Goal: Task Accomplishment & Management: Complete application form

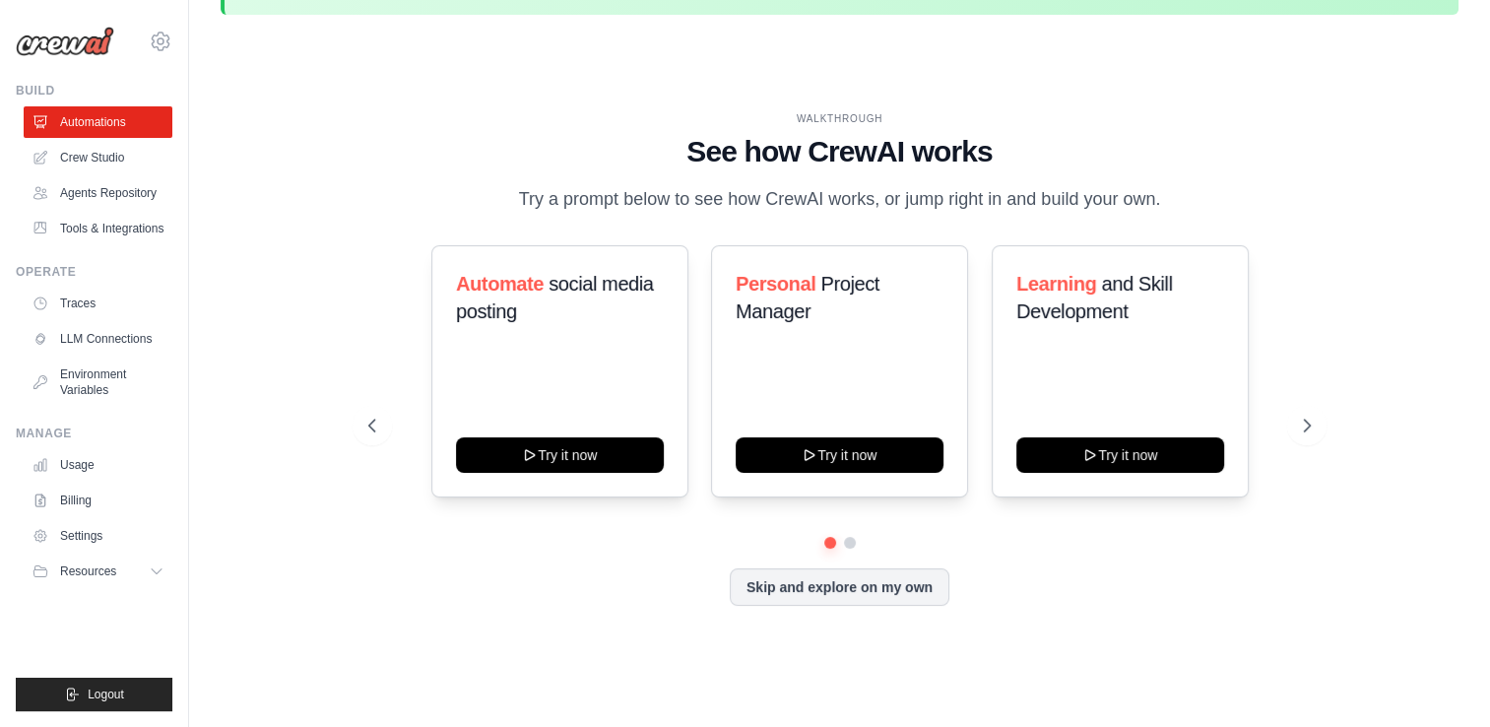
scroll to position [68, 0]
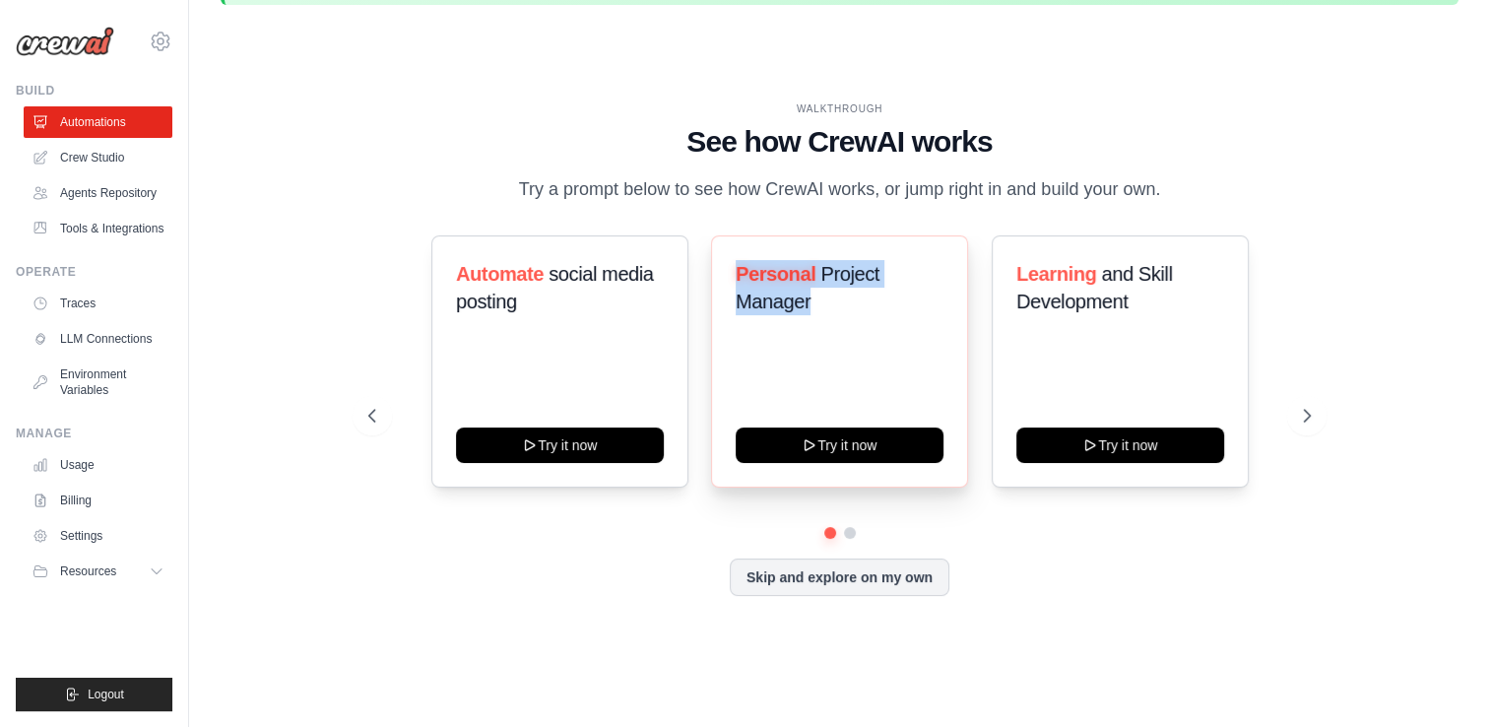
drag, startPoint x: 843, startPoint y: 308, endPoint x: 739, endPoint y: 274, distance: 109.0
click at [739, 274] on h3 "Personal Project Manager" at bounding box center [839, 287] width 208 height 55
click at [906, 217] on div "WALKTHROUGH See how [PERSON_NAME] works Try a prompt below to see how [PERSON_N…" at bounding box center [840, 364] width 990 height 526
click at [1312, 406] on icon at bounding box center [1309, 416] width 20 height 20
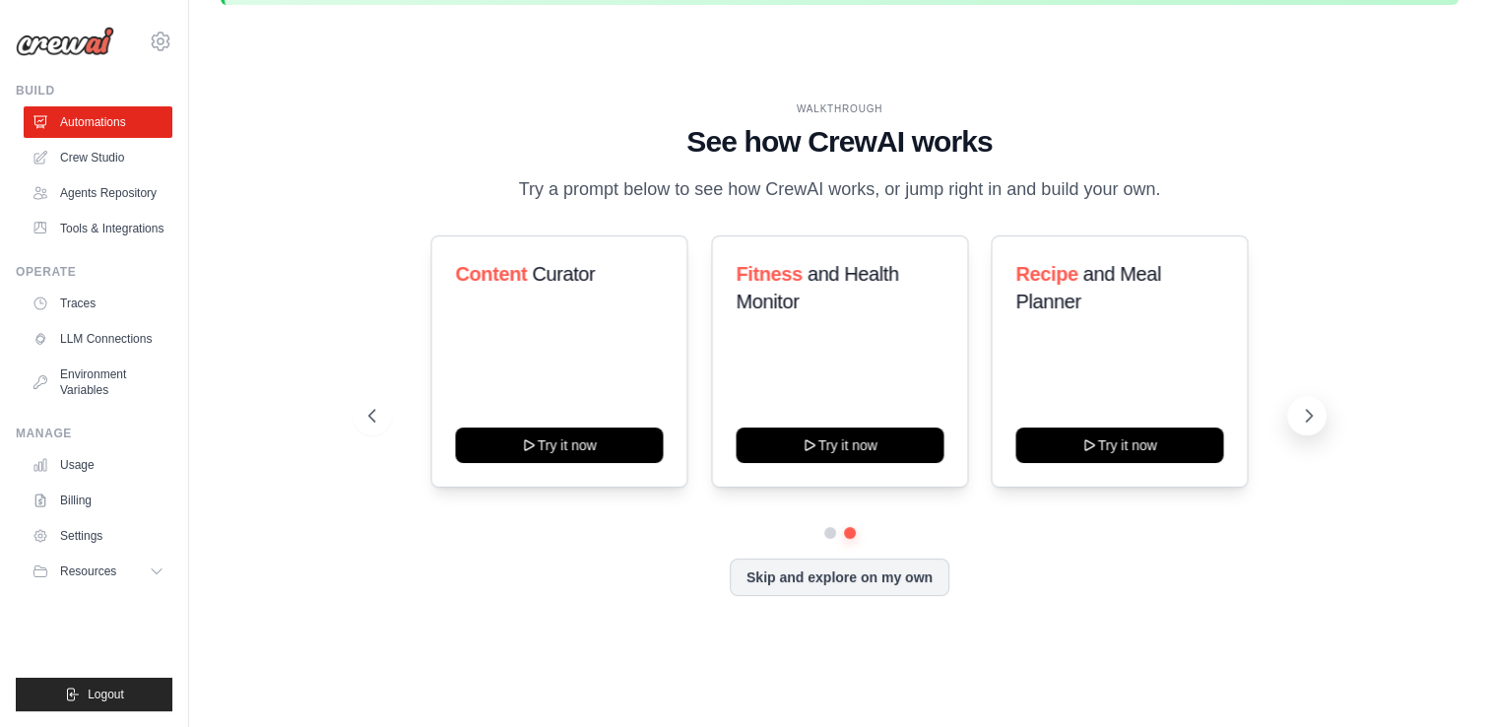
click at [1312, 406] on icon at bounding box center [1309, 416] width 20 height 20
click at [109, 187] on link "Agents Repository" at bounding box center [100, 193] width 149 height 32
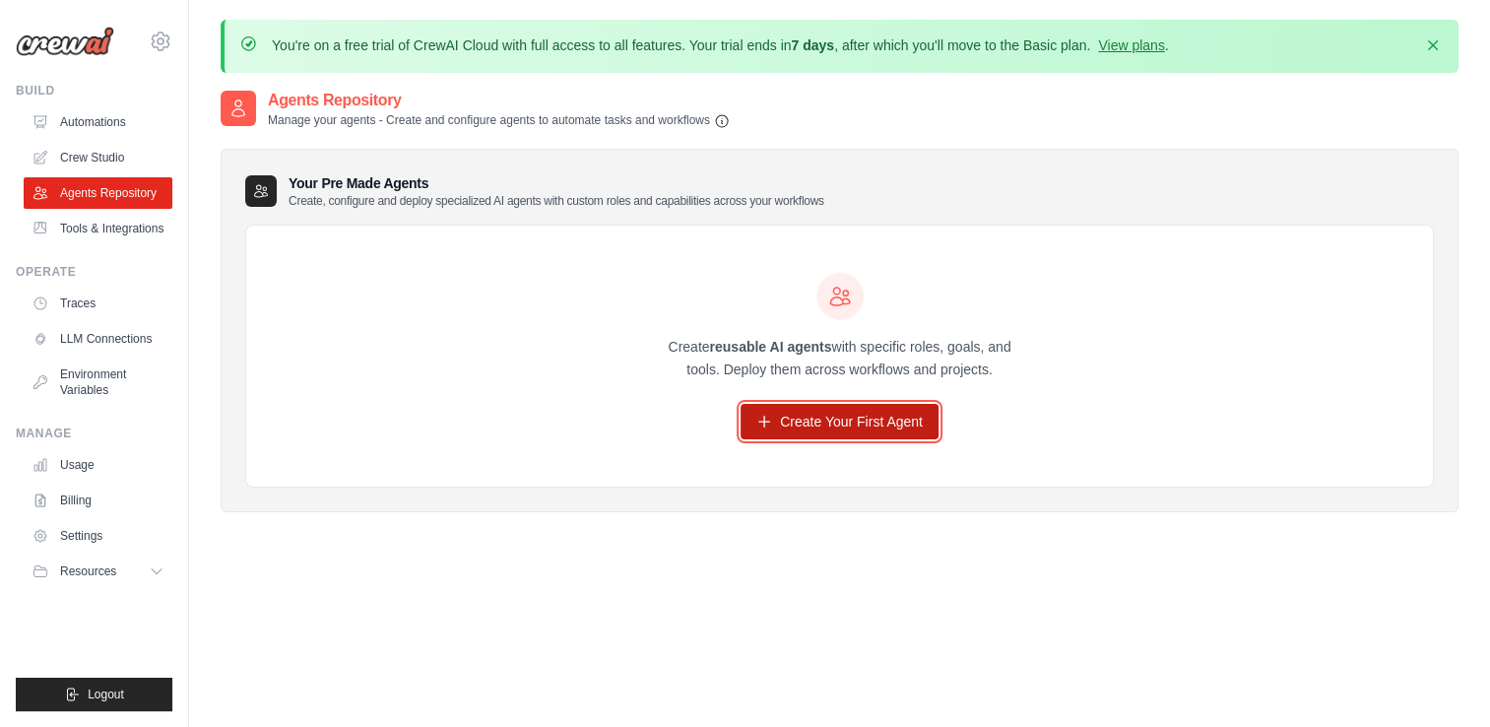
click at [842, 430] on link "Create Your First Agent" at bounding box center [839, 421] width 198 height 35
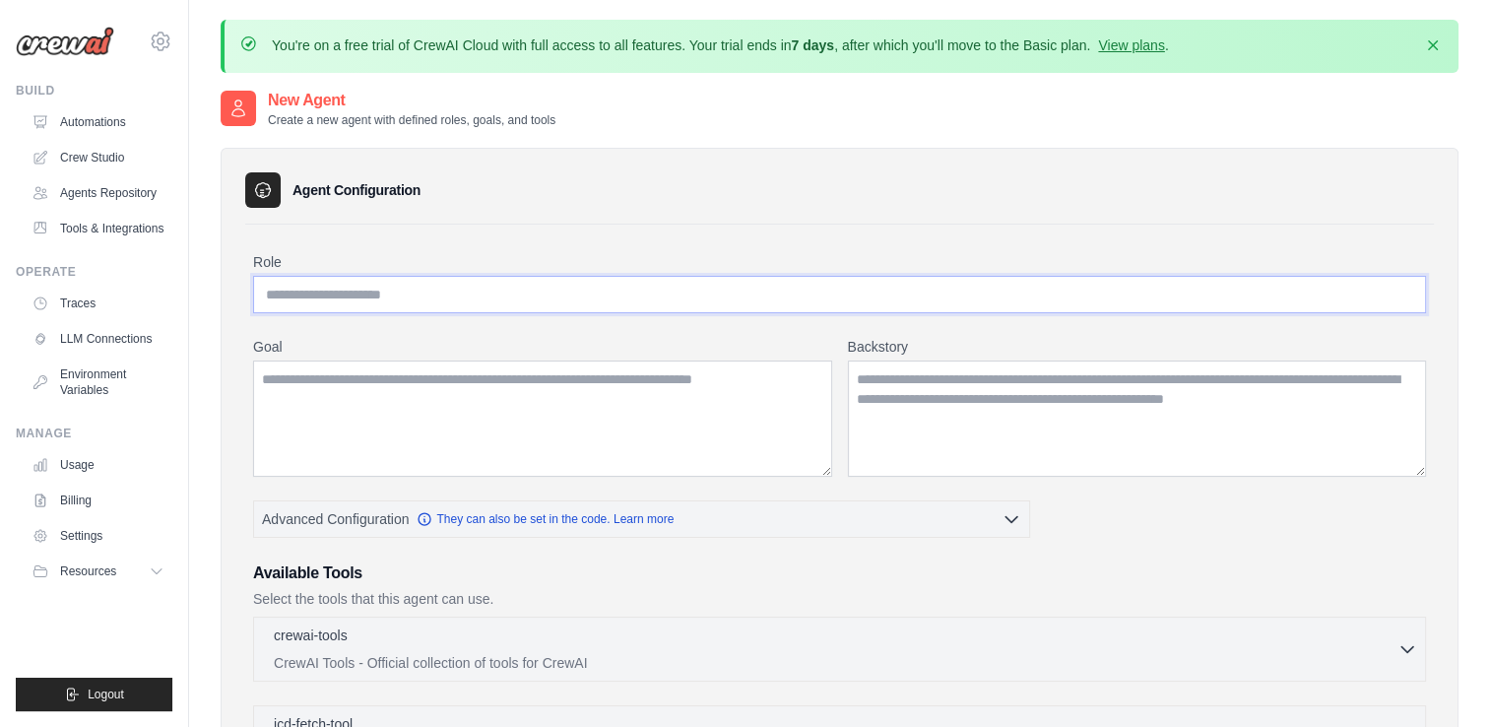
click at [390, 298] on input "Role" at bounding box center [839, 294] width 1173 height 37
click at [279, 404] on textarea "Goal" at bounding box center [542, 418] width 579 height 116
click at [915, 406] on textarea "Backstory" at bounding box center [1137, 418] width 579 height 116
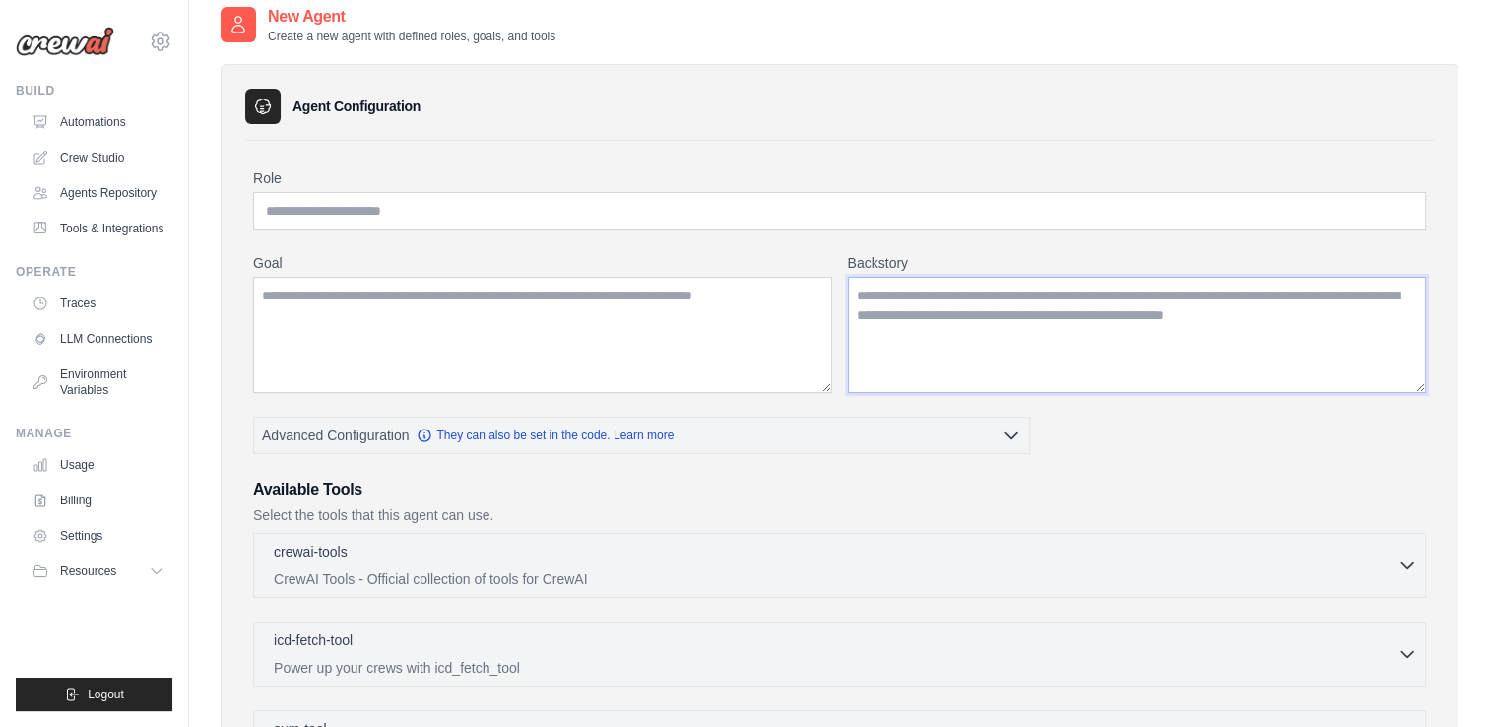
scroll to position [78, 0]
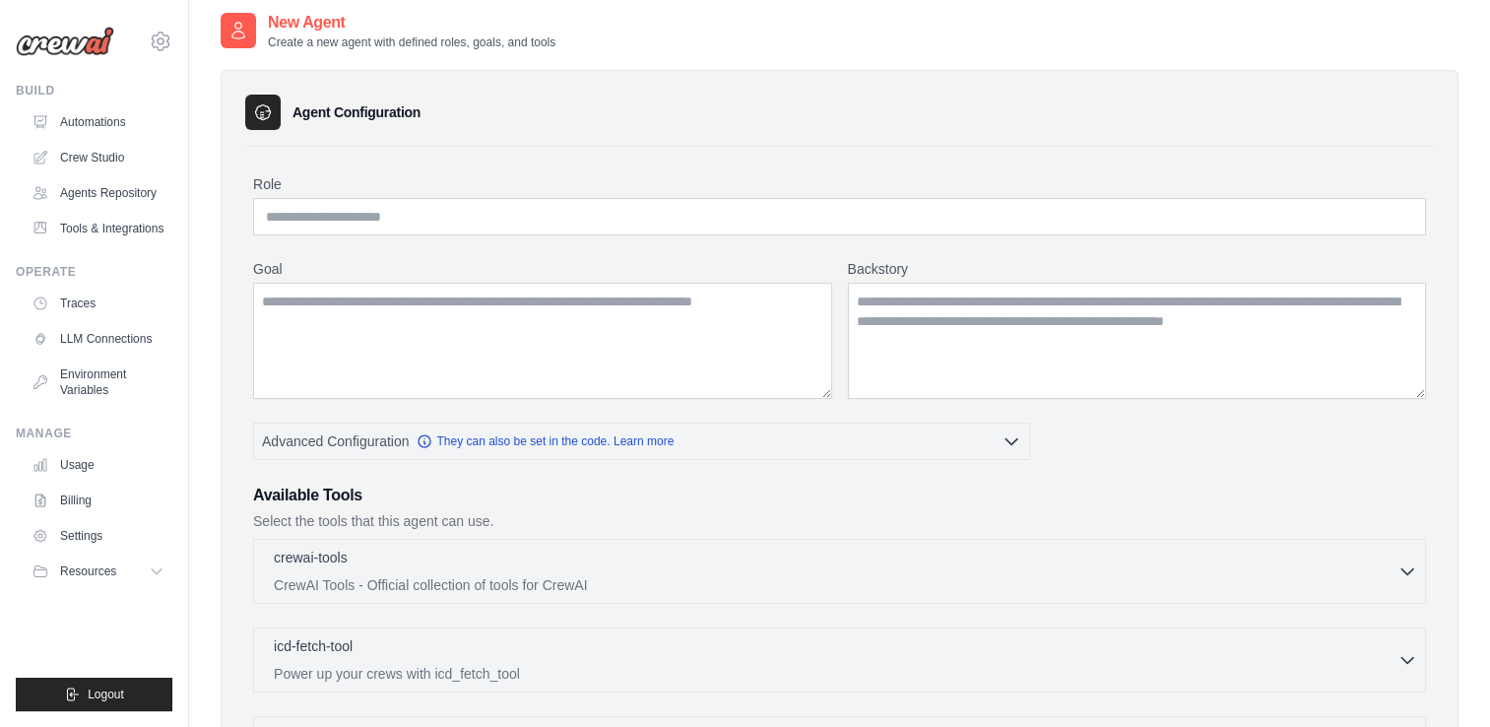
click at [487, 236] on div "Role Goal Backstory Advanced Configuration They can also be set in the code. Le…" at bounding box center [839, 661] width 1173 height 975
click at [484, 226] on input "Role" at bounding box center [839, 216] width 1173 height 37
type input "**********"
click at [366, 319] on textarea "Goal" at bounding box center [542, 341] width 579 height 116
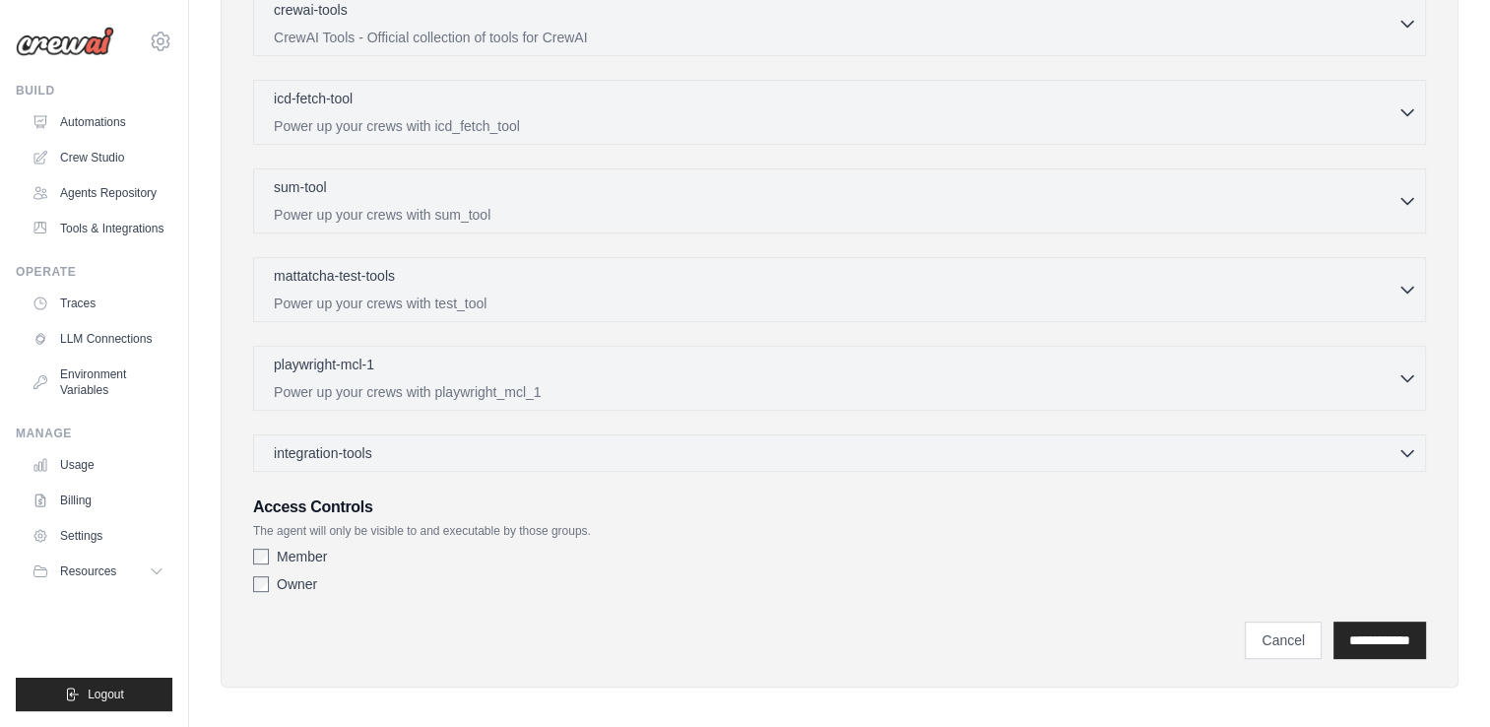
scroll to position [631, 0]
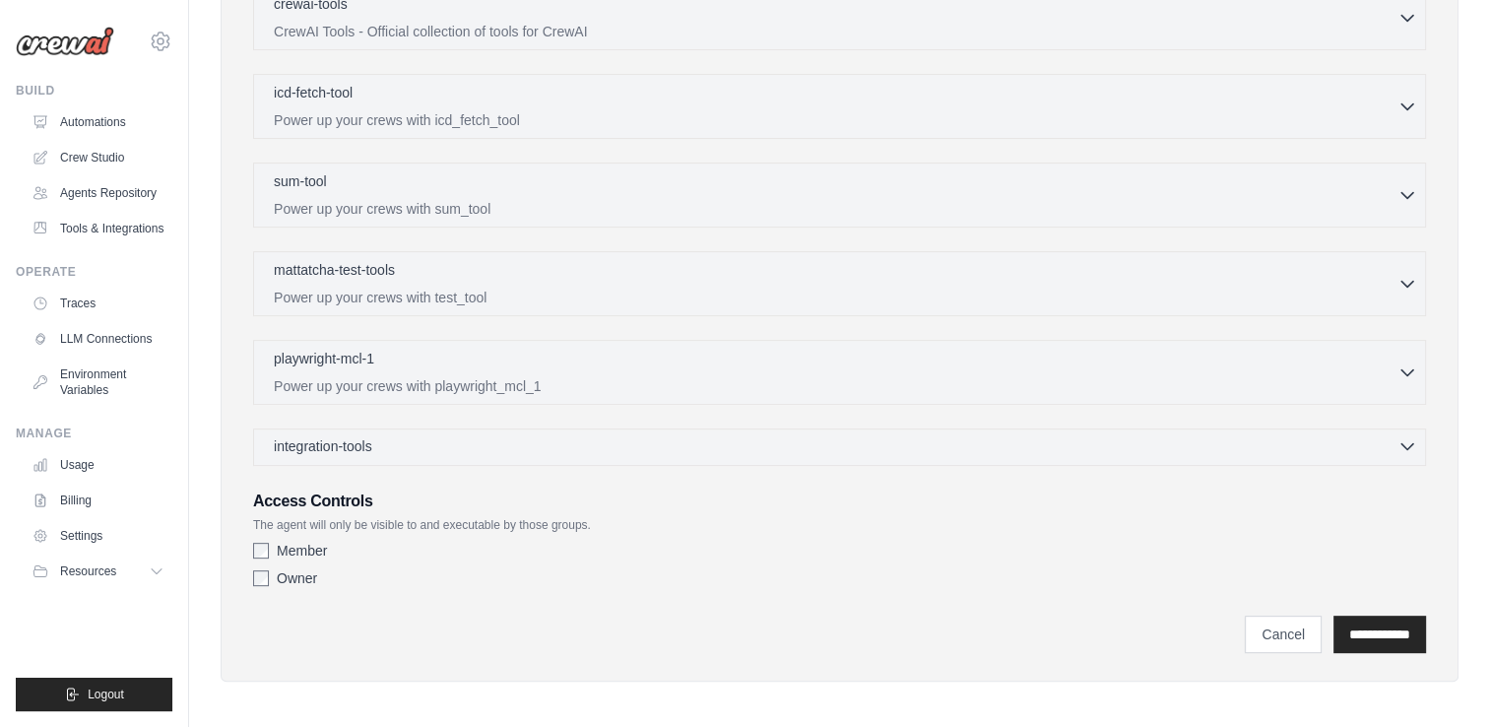
click at [1410, 444] on icon "button" at bounding box center [1407, 447] width 12 height 6
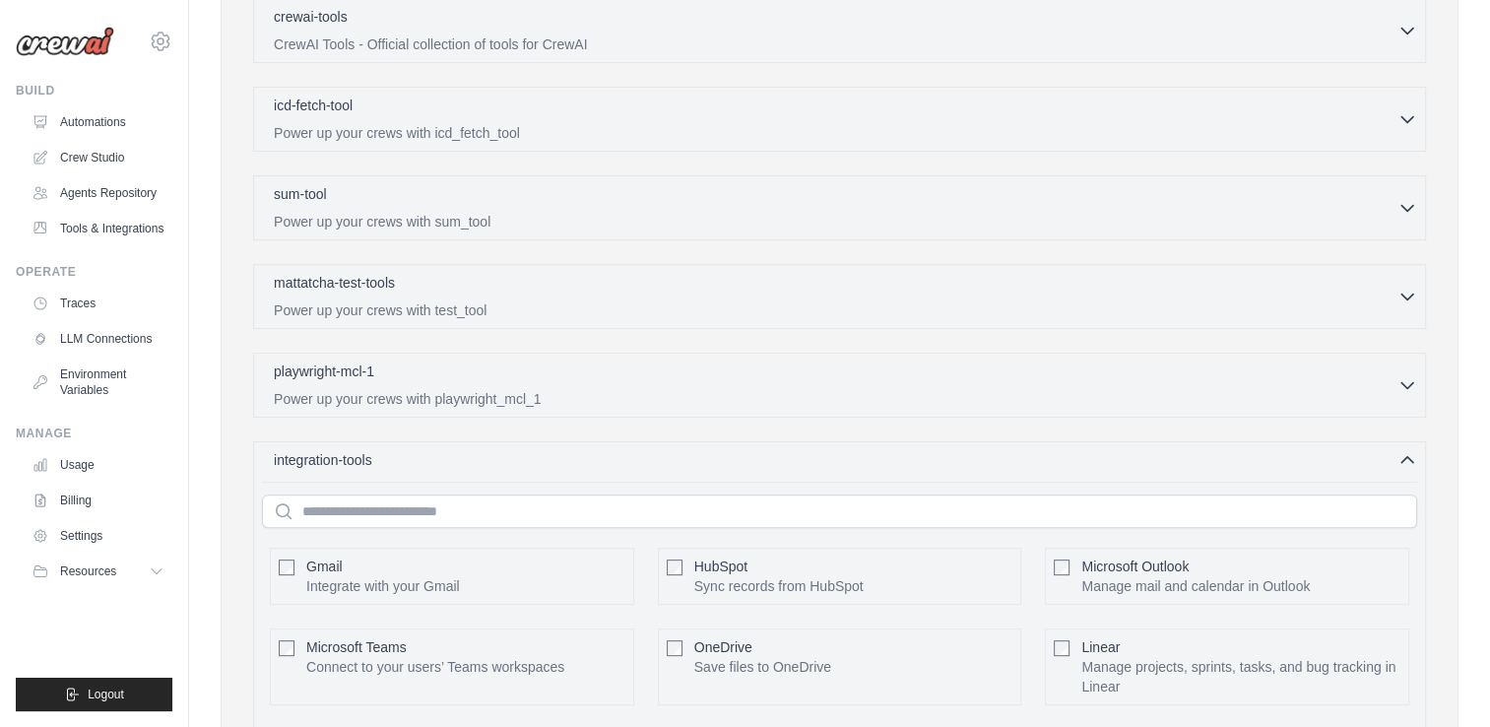
scroll to position [597, 0]
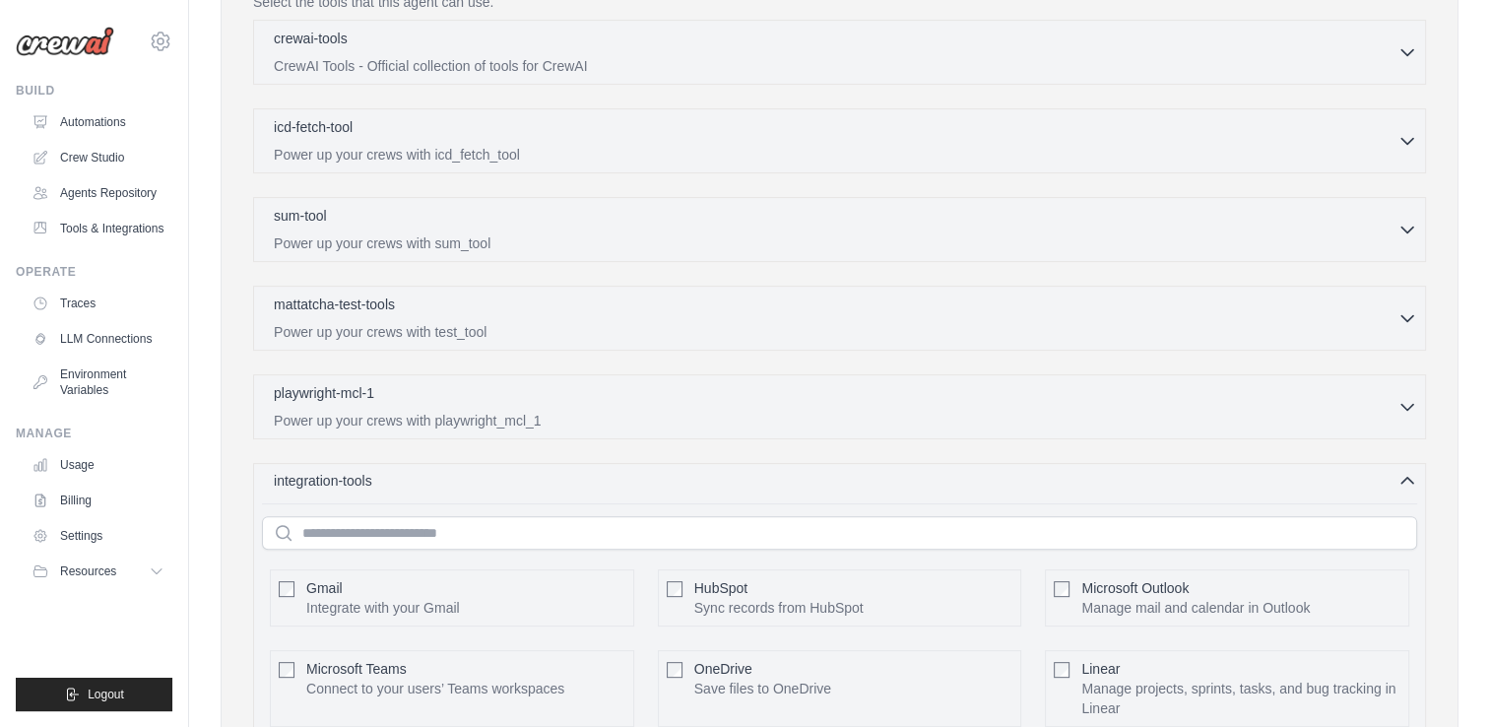
click at [1398, 478] on icon "button" at bounding box center [1407, 481] width 20 height 20
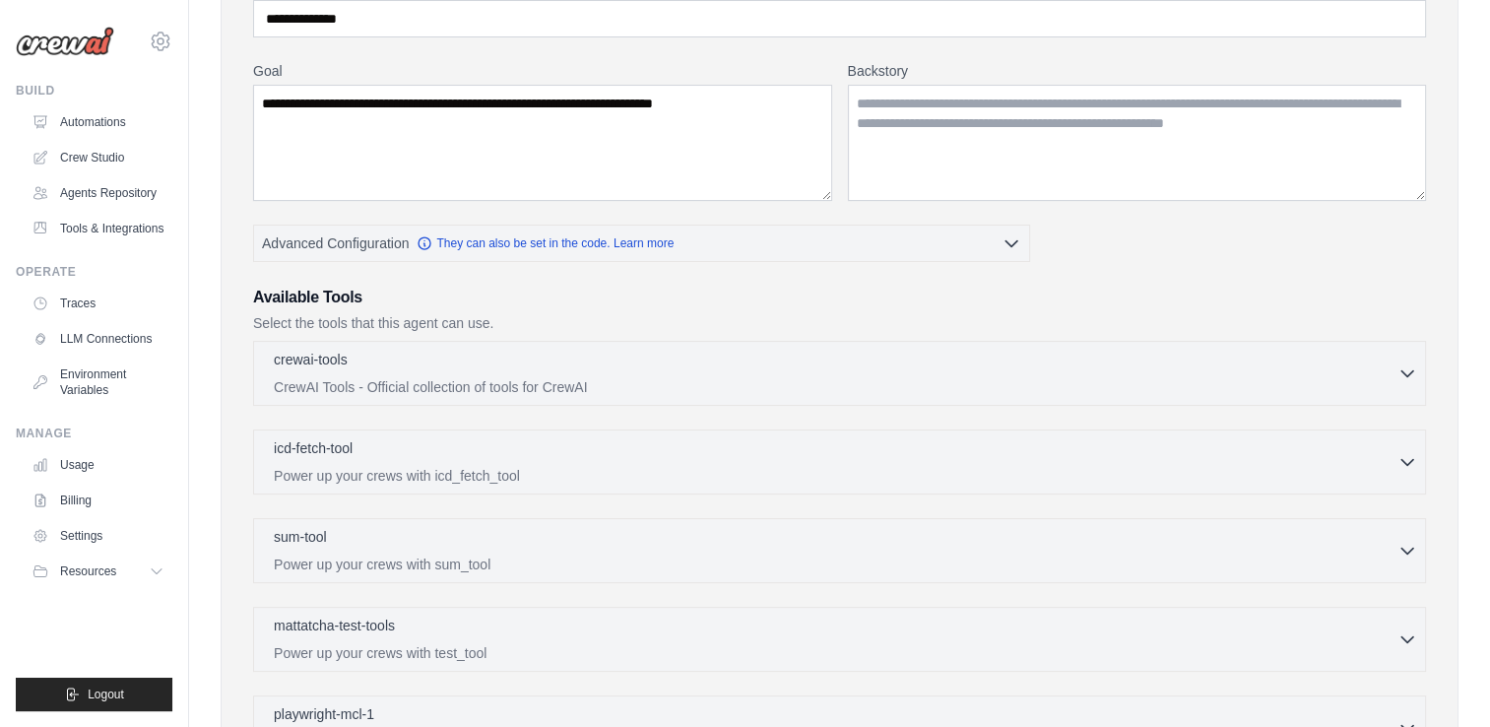
scroll to position [256, 0]
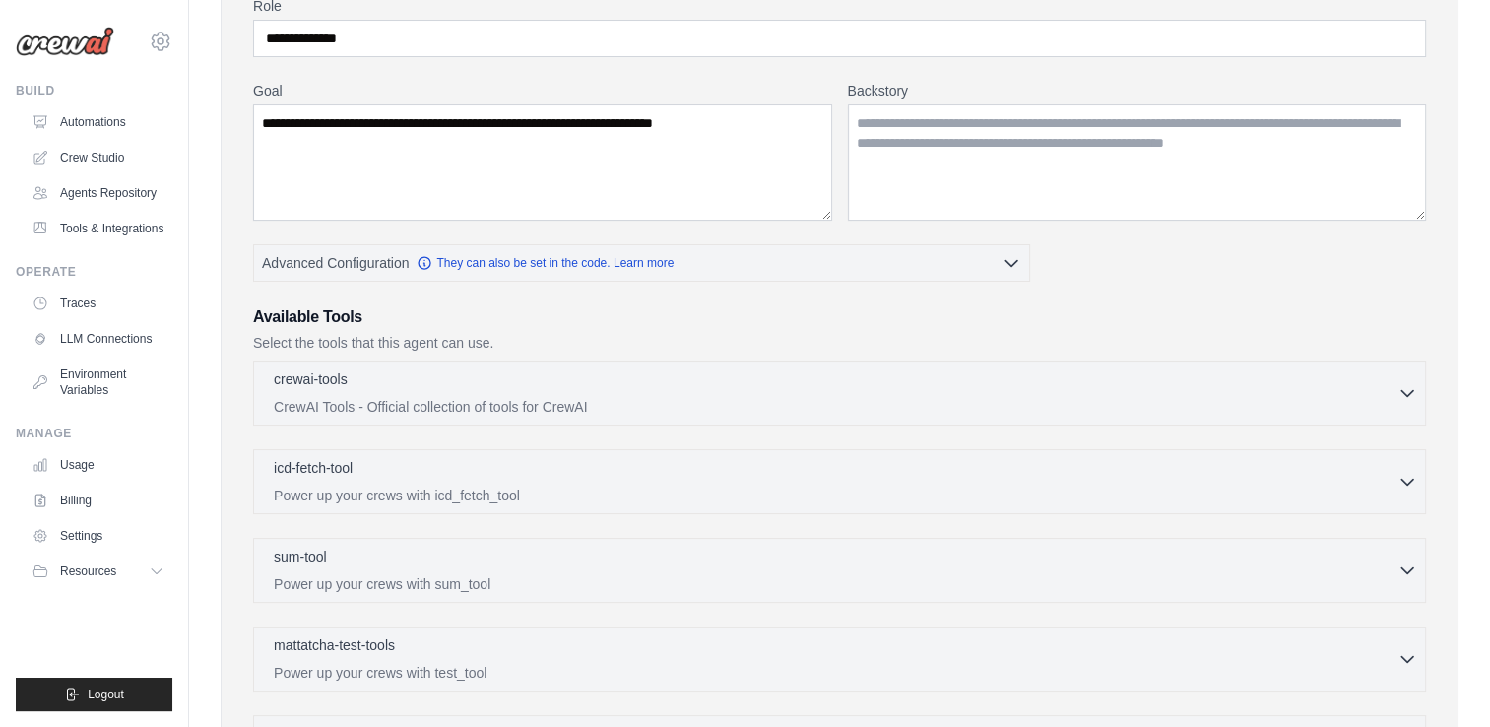
drag, startPoint x: 790, startPoint y: 358, endPoint x: 620, endPoint y: 298, distance: 179.7
click at [620, 298] on div "**********" at bounding box center [839, 483] width 1173 height 975
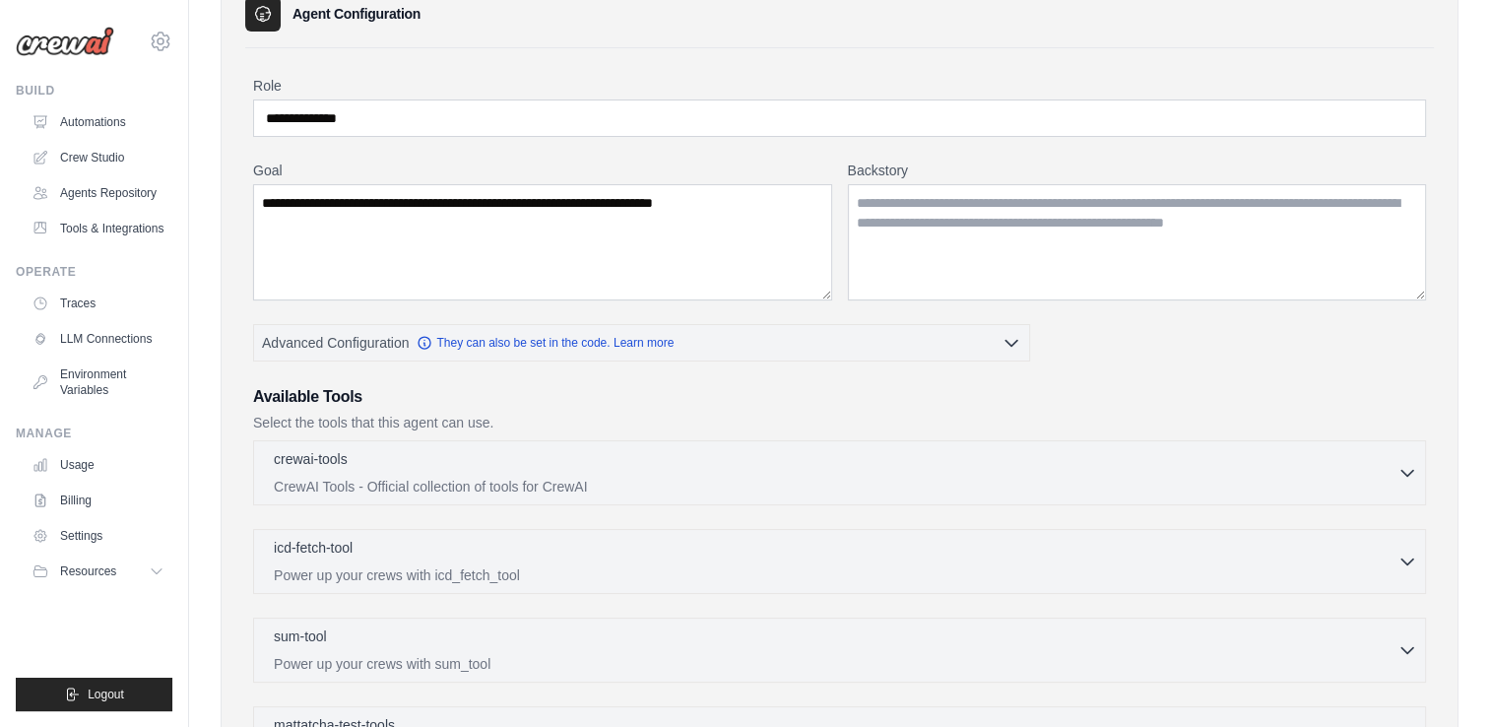
scroll to position [150, 0]
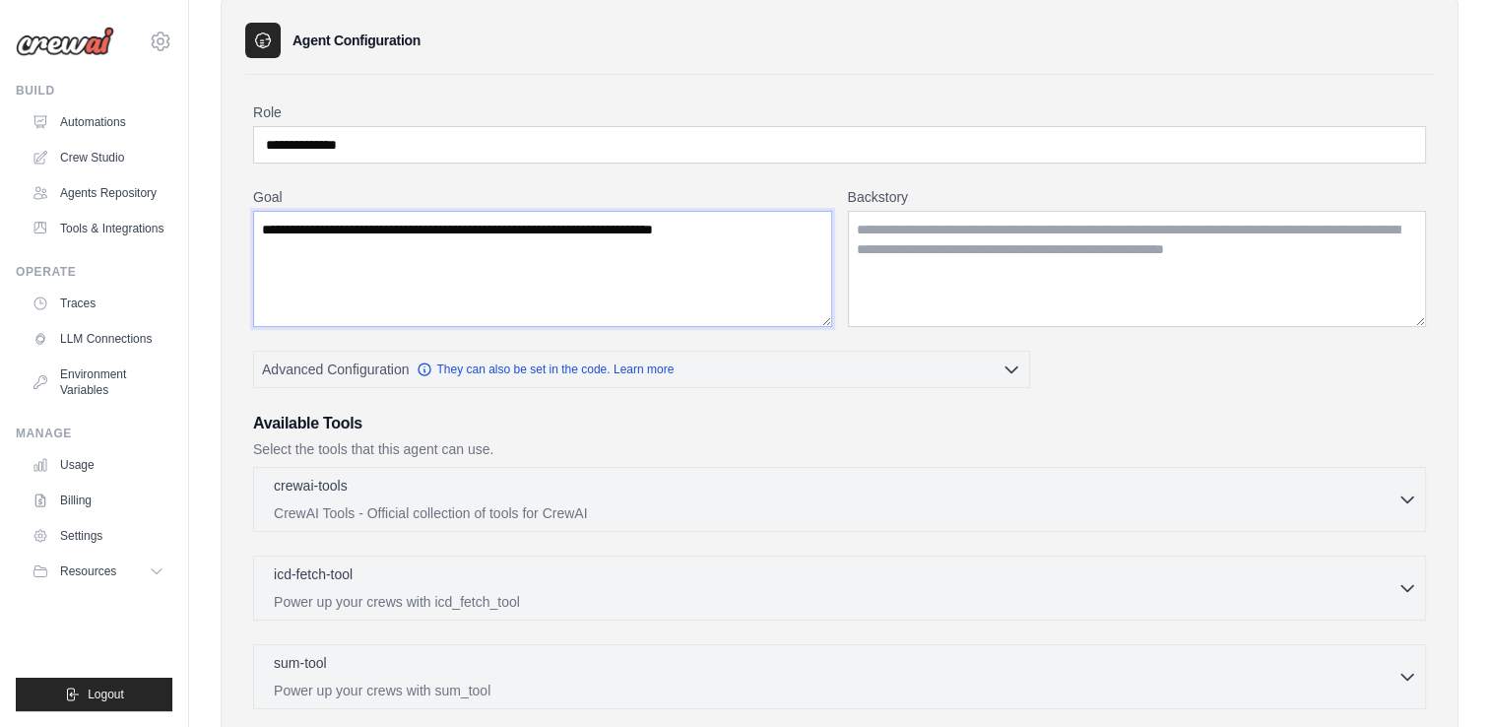
click at [787, 222] on textarea "**********" at bounding box center [542, 269] width 579 height 116
type textarea "**********"
click at [937, 214] on textarea "Backstory" at bounding box center [1137, 269] width 579 height 116
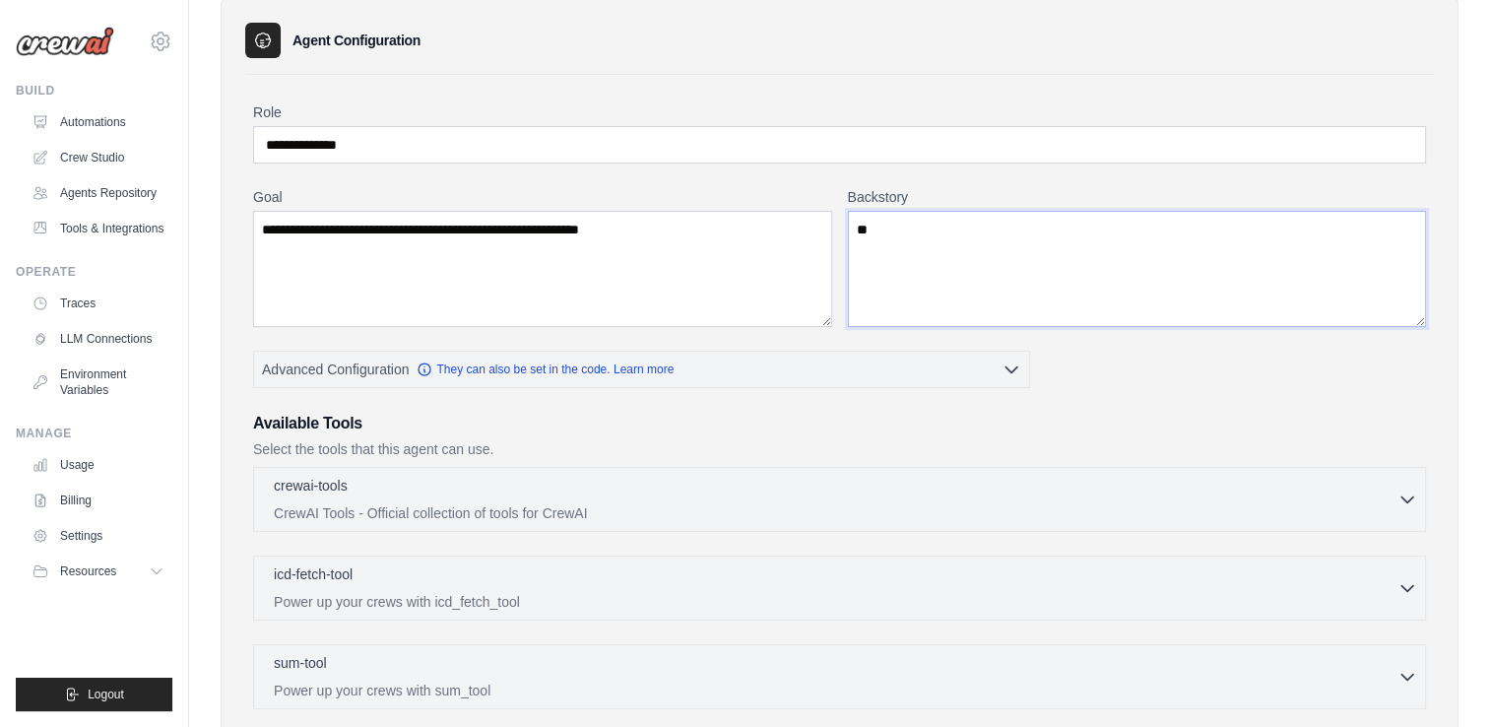
type textarea "*"
click at [1351, 230] on textarea "**********" at bounding box center [1137, 269] width 579 height 116
click at [1355, 225] on textarea "**********" at bounding box center [1137, 269] width 579 height 116
click at [1133, 246] on textarea "**********" at bounding box center [1137, 269] width 579 height 116
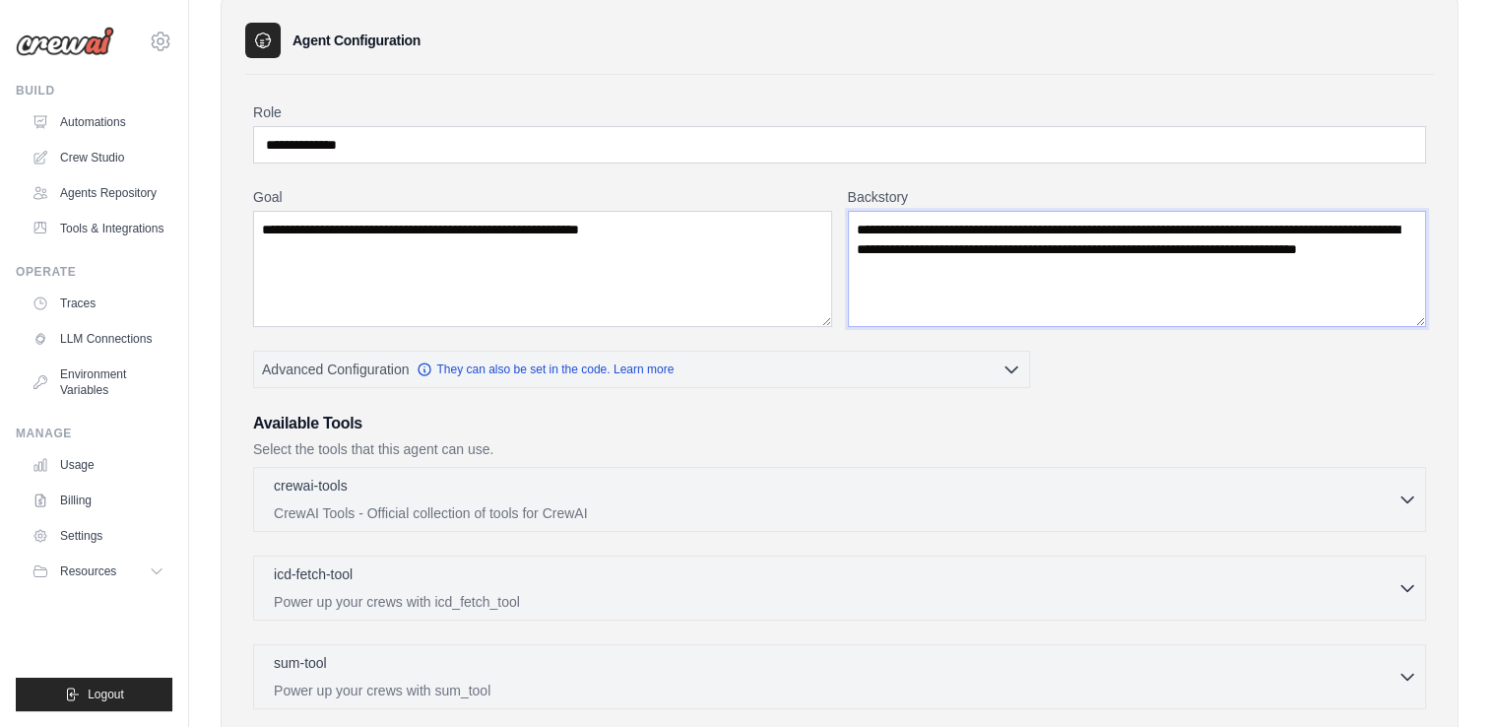
click at [970, 262] on textarea "**********" at bounding box center [1137, 269] width 579 height 116
click at [1036, 270] on textarea "**********" at bounding box center [1137, 269] width 579 height 116
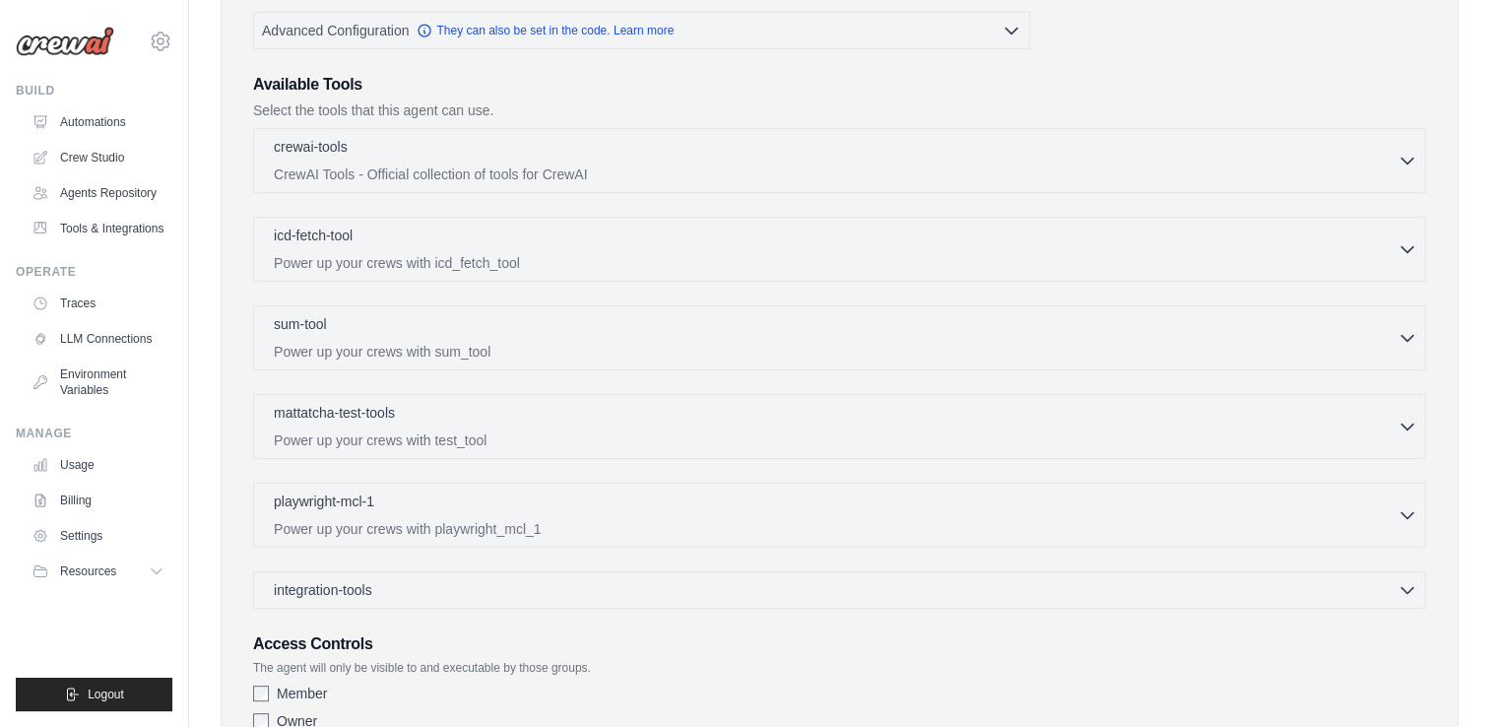
scroll to position [631, 0]
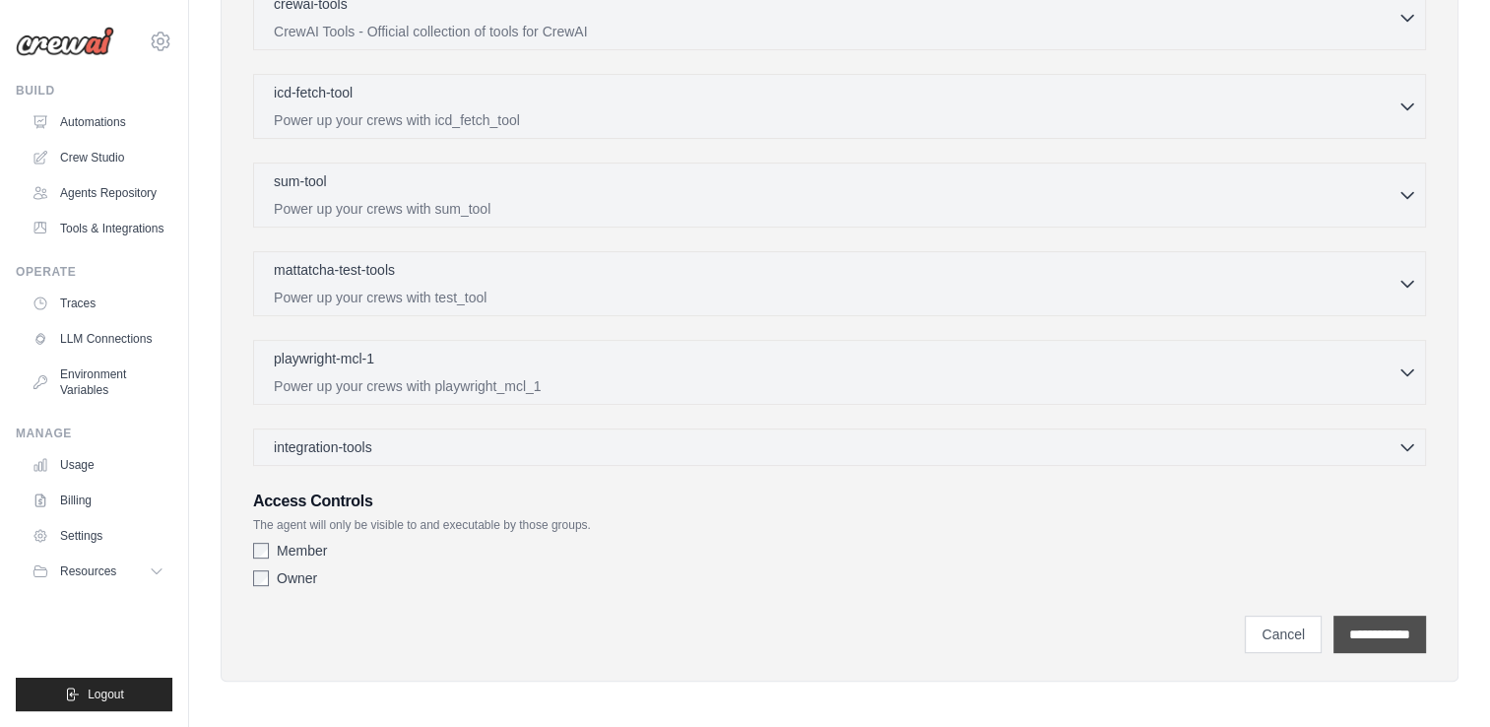
type textarea "**********"
drag, startPoint x: 1415, startPoint y: 635, endPoint x: 1379, endPoint y: 632, distance: 35.6
click at [1415, 635] on input "**********" at bounding box center [1379, 633] width 93 height 37
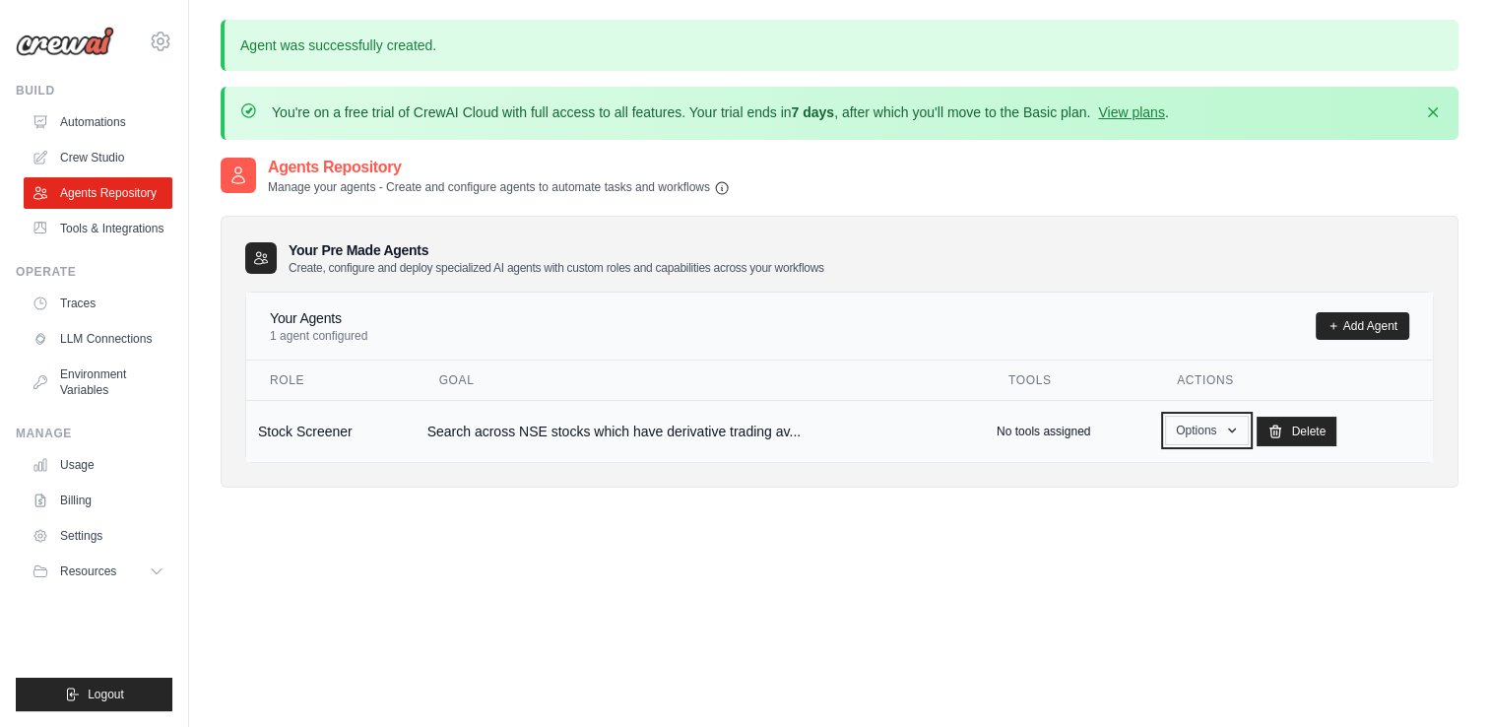
click at [1201, 427] on button "Options" at bounding box center [1207, 430] width 84 height 30
click at [1143, 471] on link "Show" at bounding box center [1178, 475] width 142 height 35
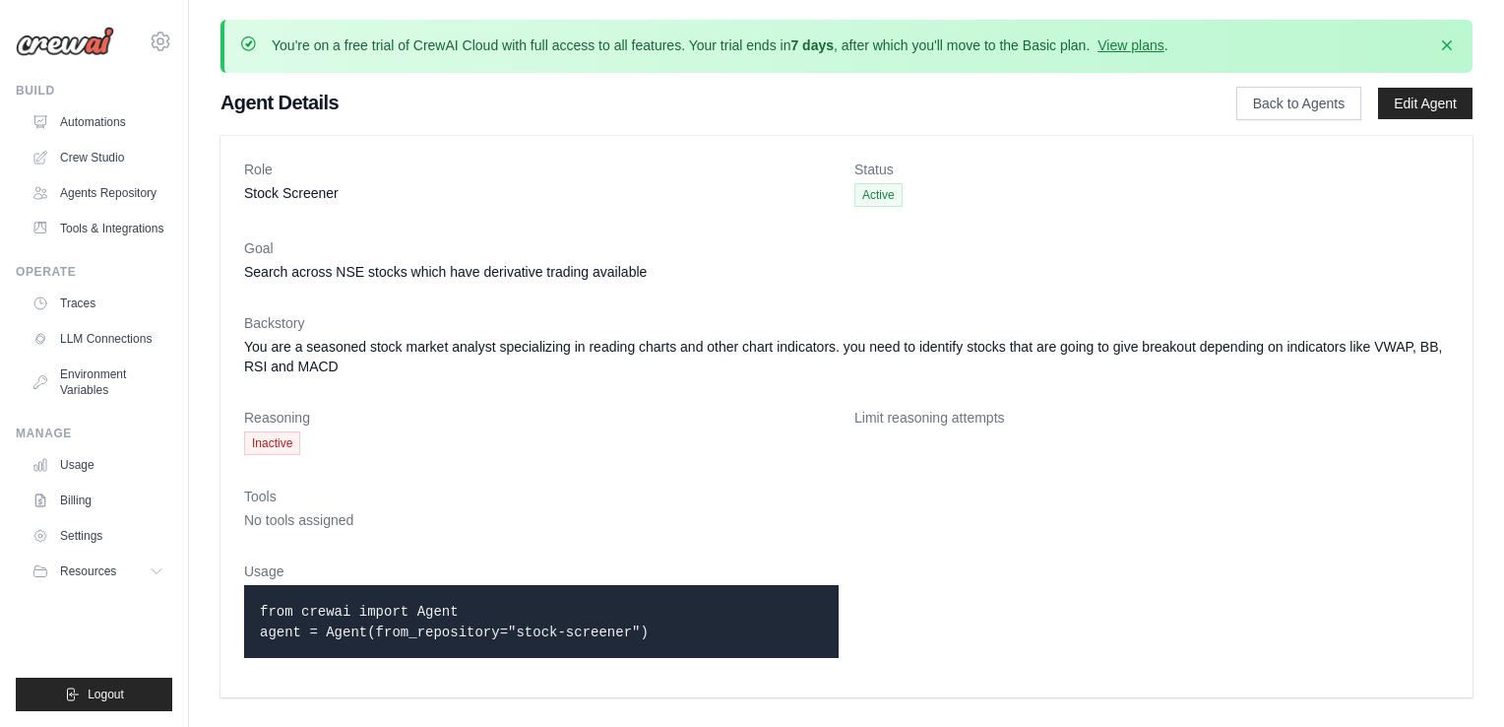
click at [266, 443] on span "Inactive" at bounding box center [272, 443] width 56 height 24
click at [1445, 101] on link "Edit Agent" at bounding box center [1425, 104] width 95 height 32
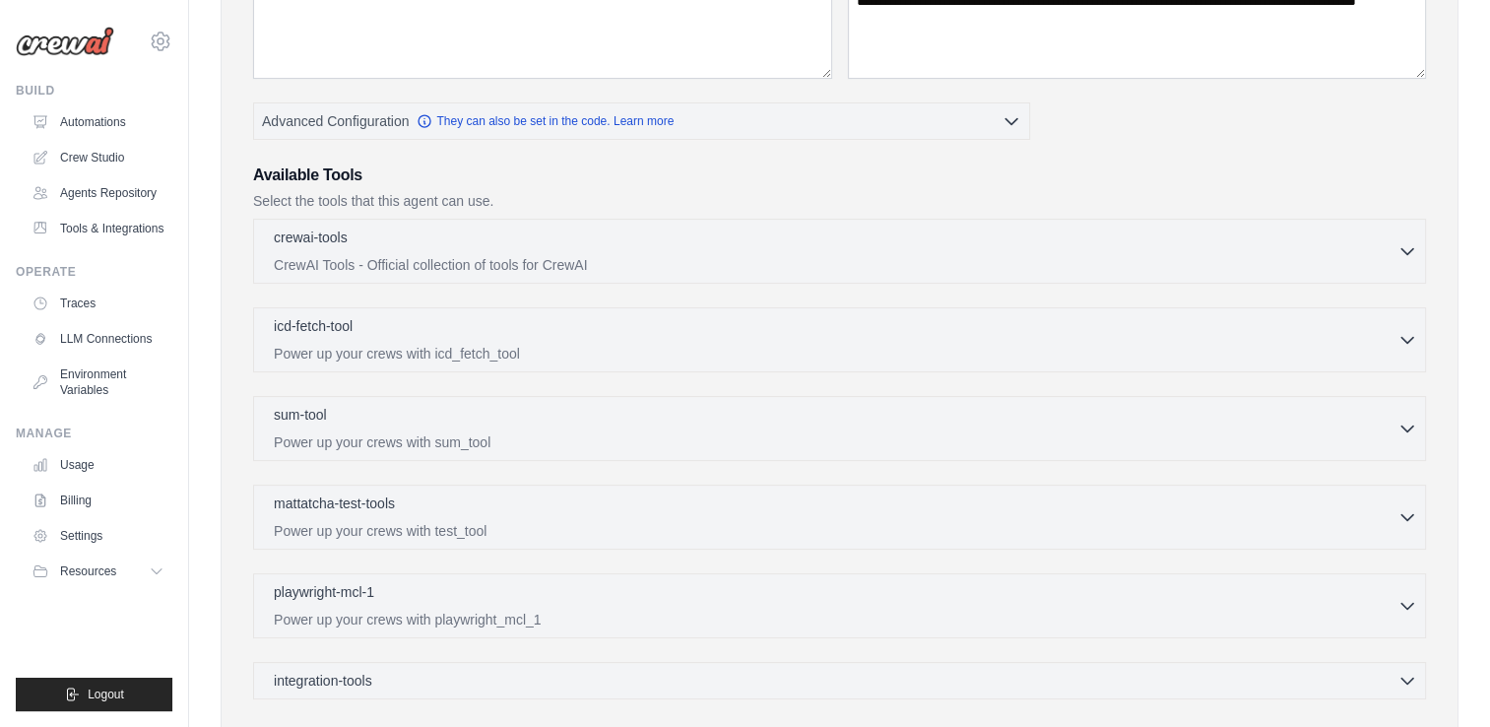
scroll to position [402, 0]
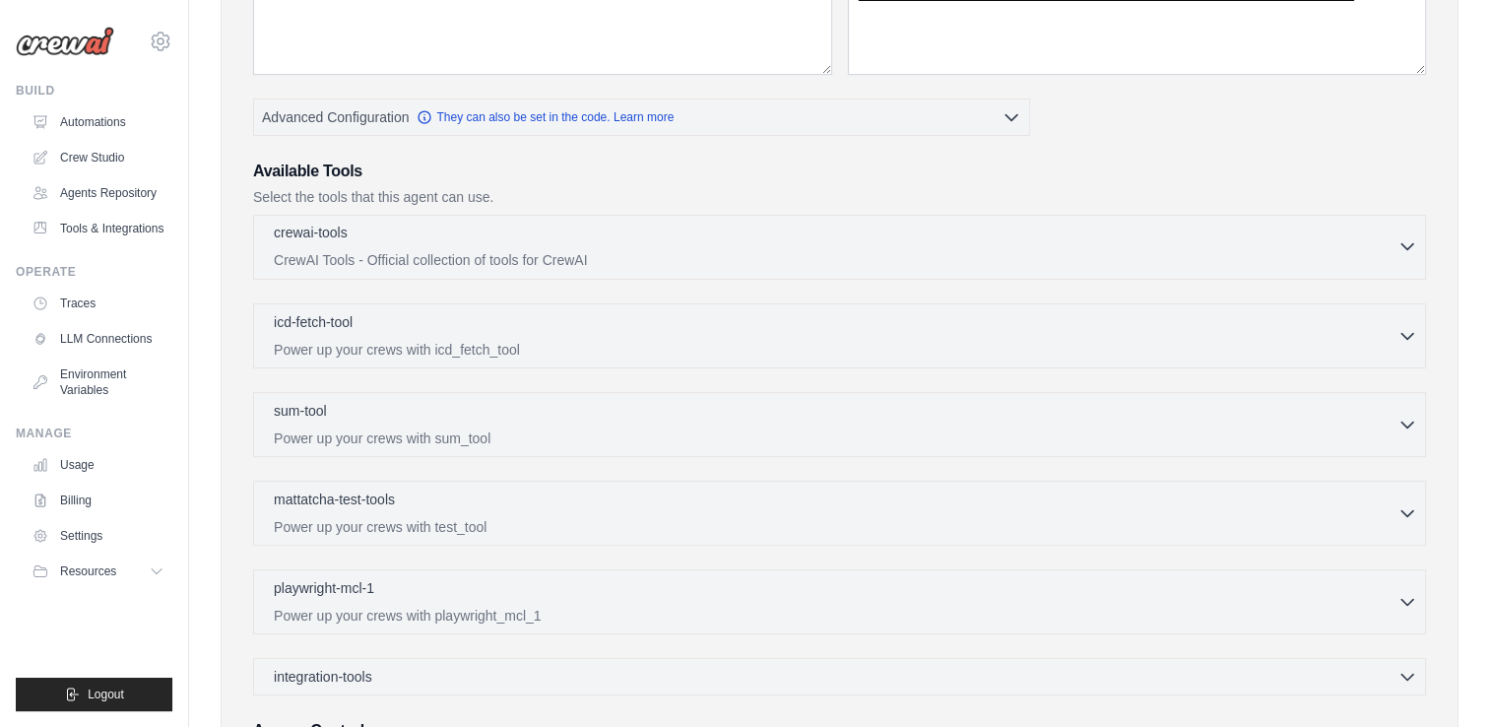
click at [1400, 243] on icon "button" at bounding box center [1407, 246] width 20 height 20
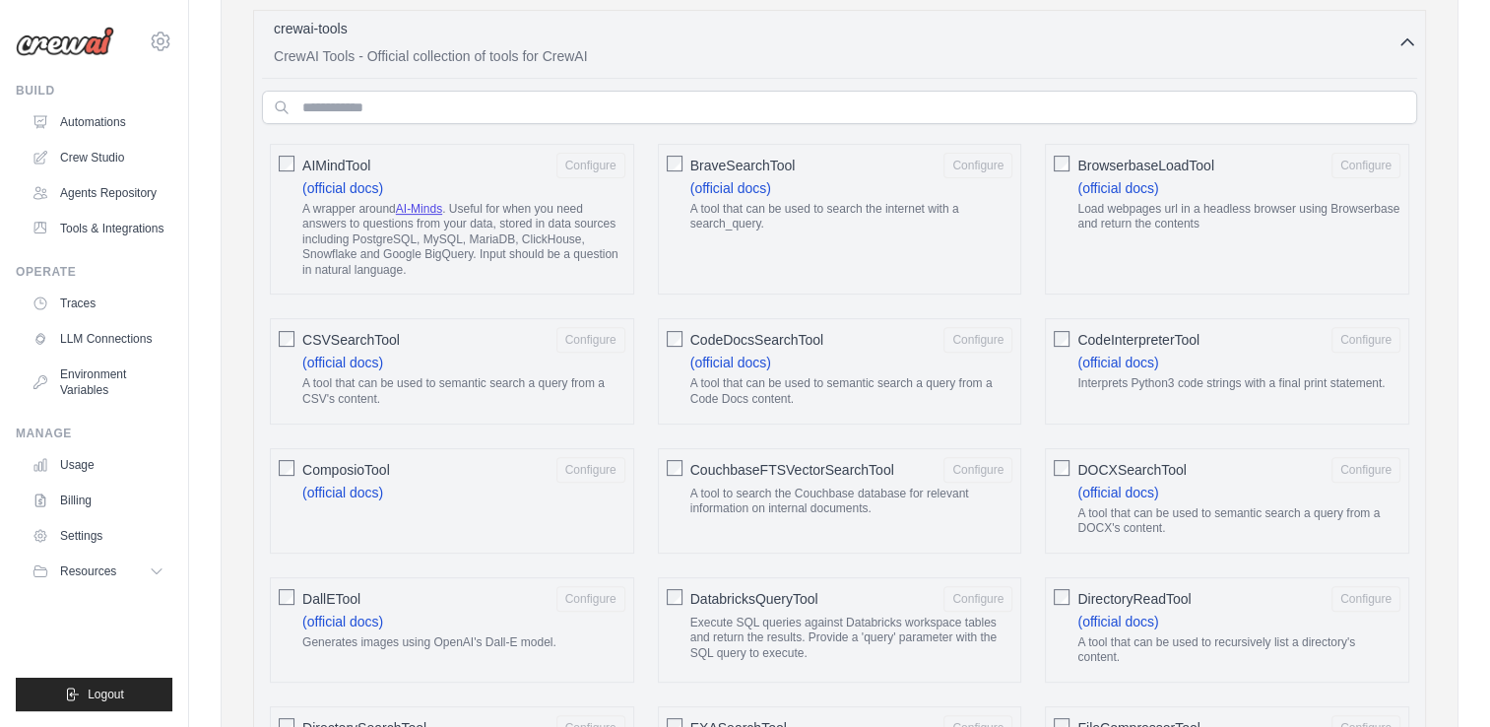
scroll to position [617, 0]
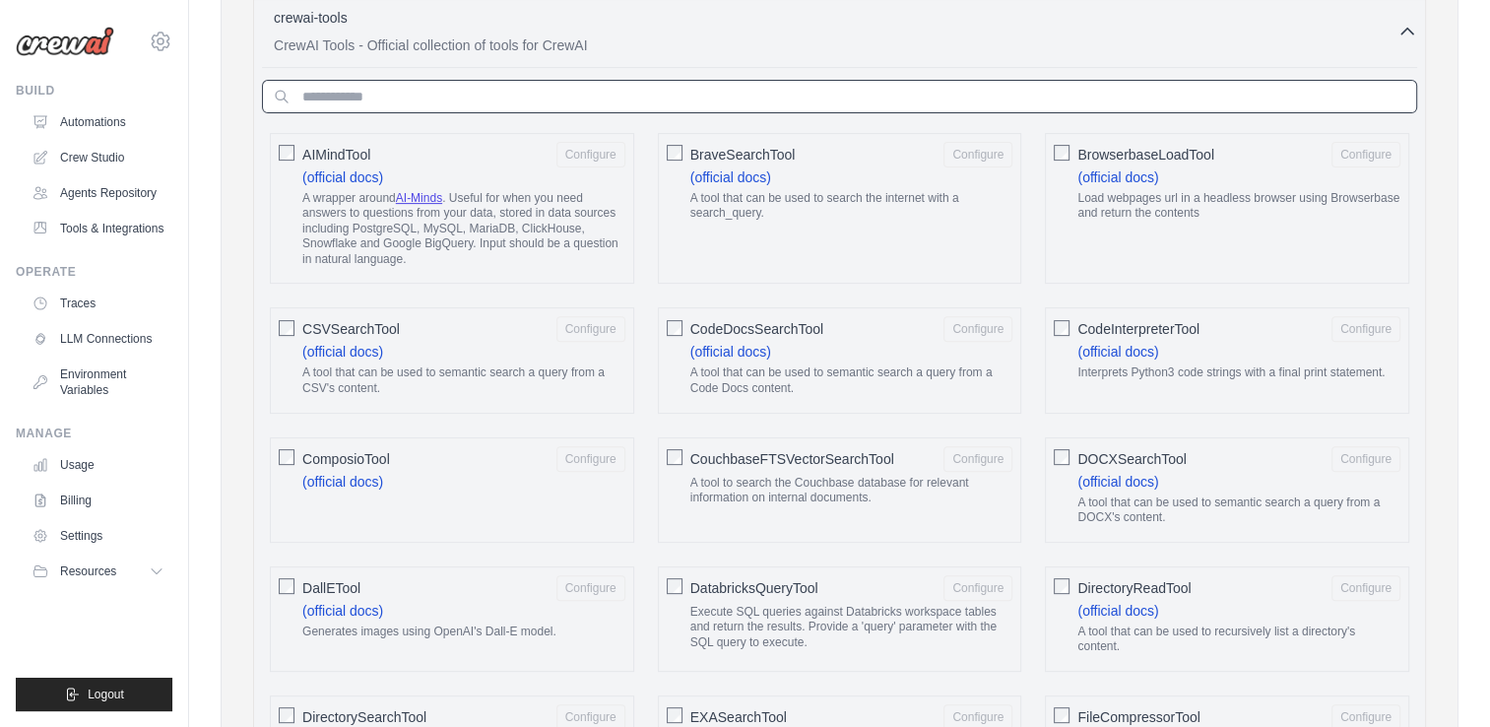
click at [649, 98] on input "text" at bounding box center [839, 96] width 1155 height 33
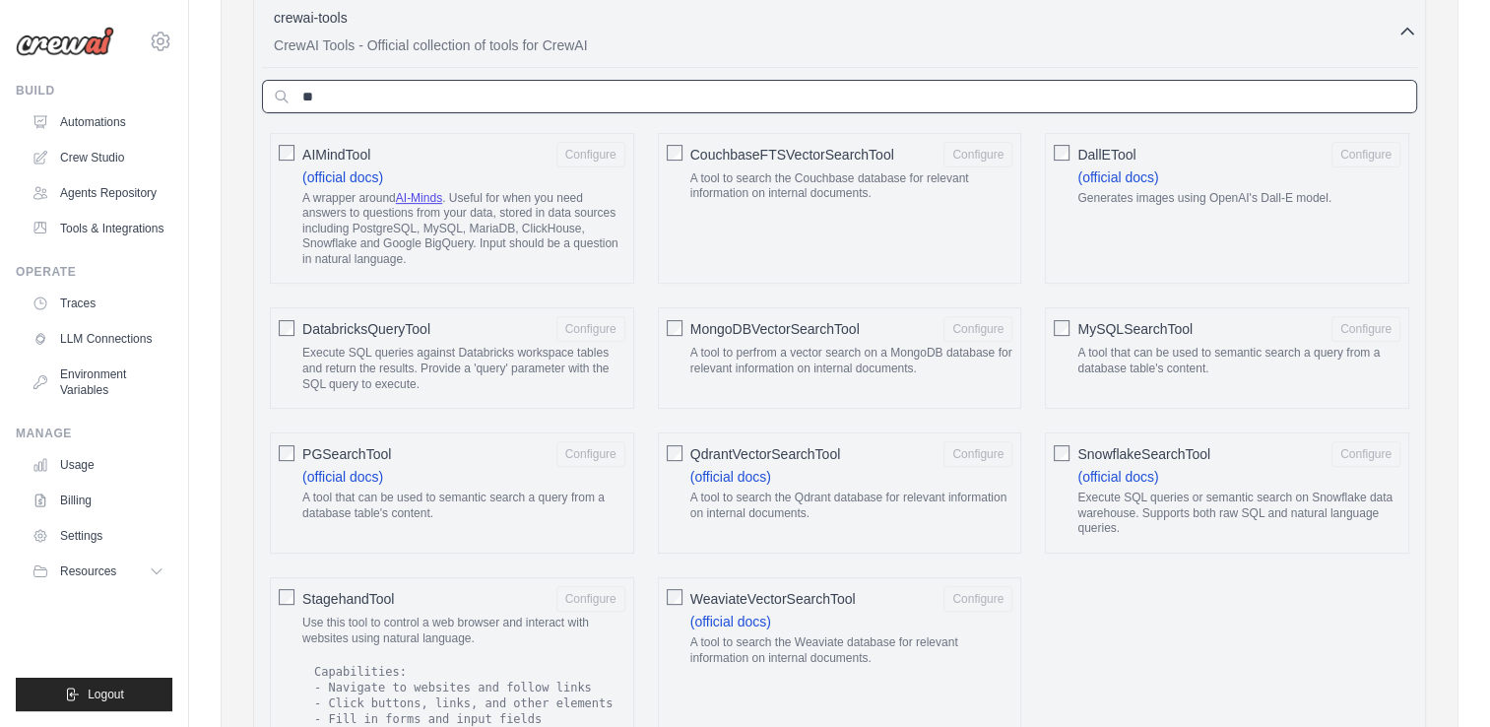
type input "*"
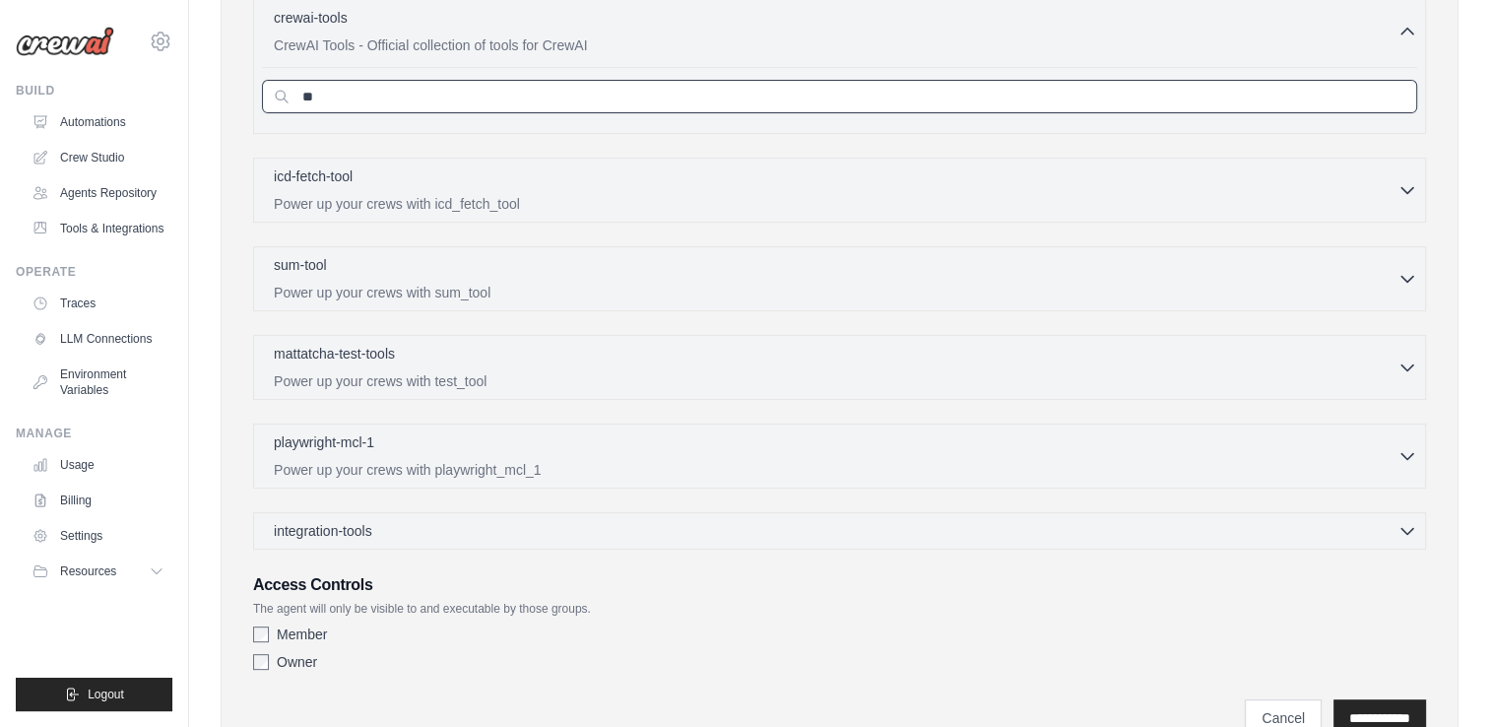
type input "*"
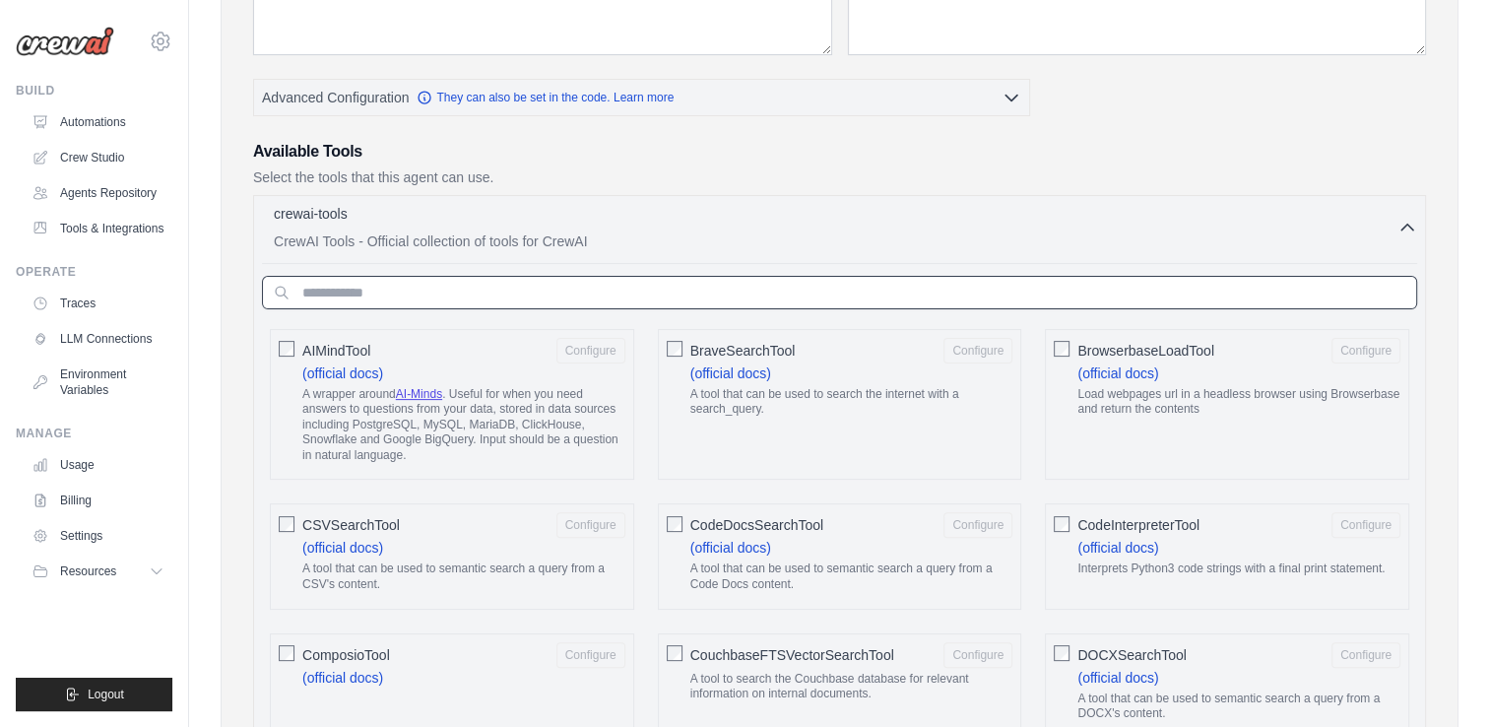
scroll to position [375, 0]
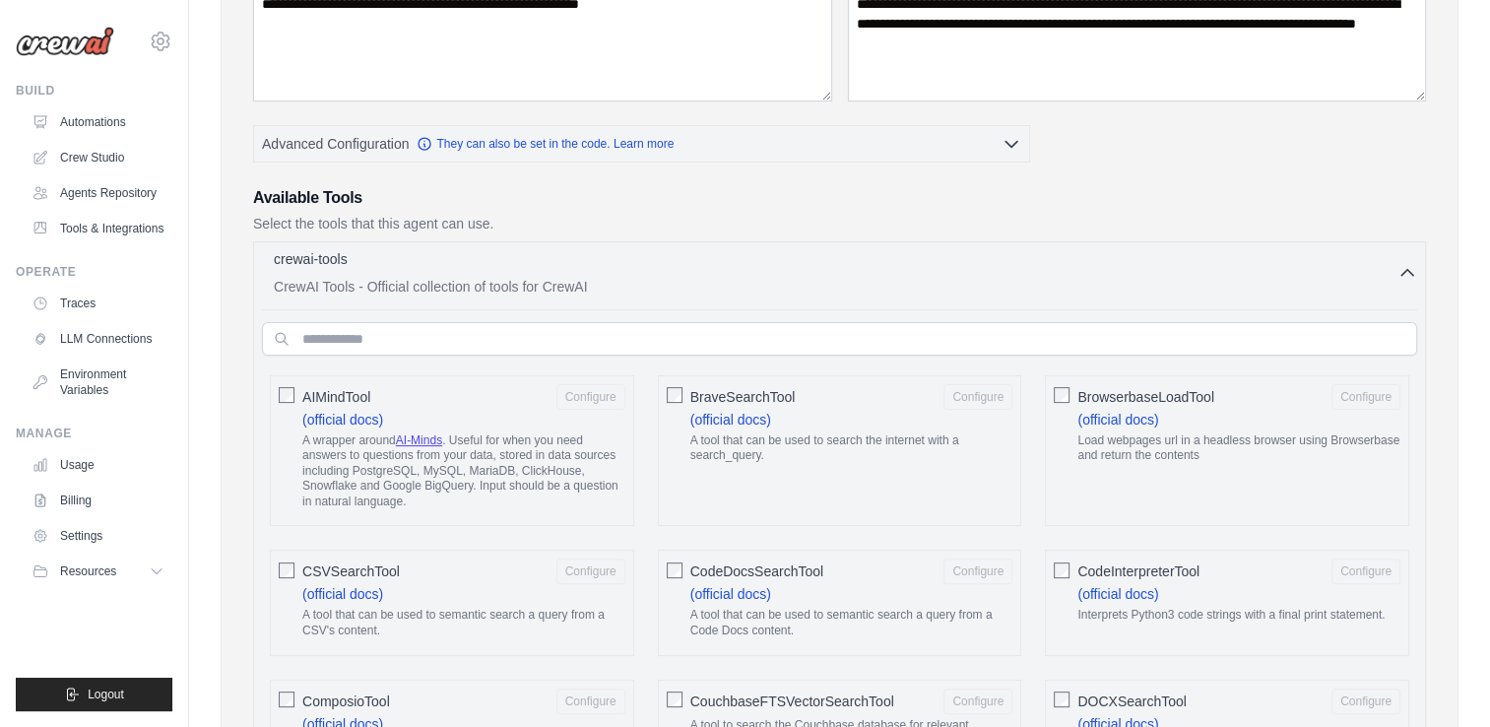
click at [1409, 263] on icon "button" at bounding box center [1407, 273] width 20 height 20
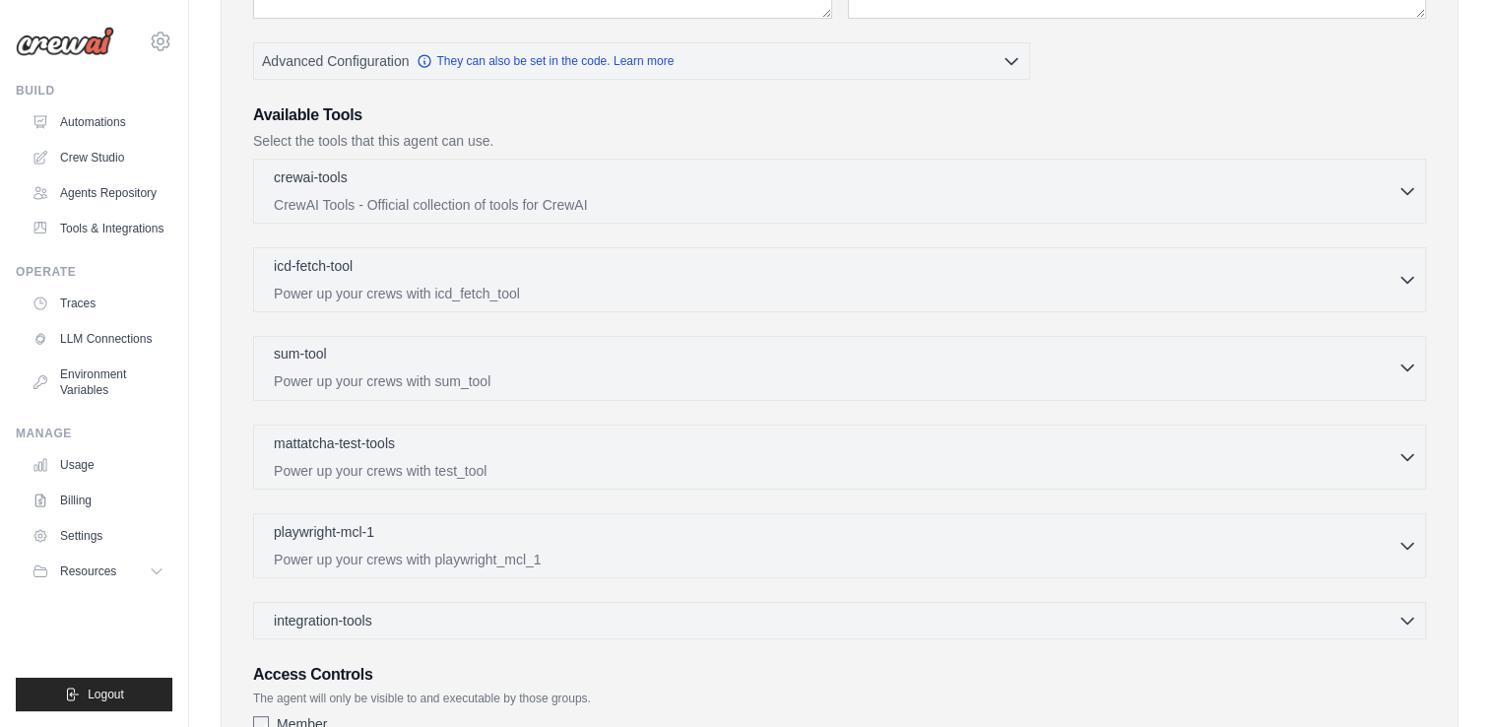
scroll to position [457, 0]
click at [1234, 282] on div "icd-fetch-tool 0 selected Power up your crews with icd_fetch_tool" at bounding box center [835, 279] width 1123 height 47
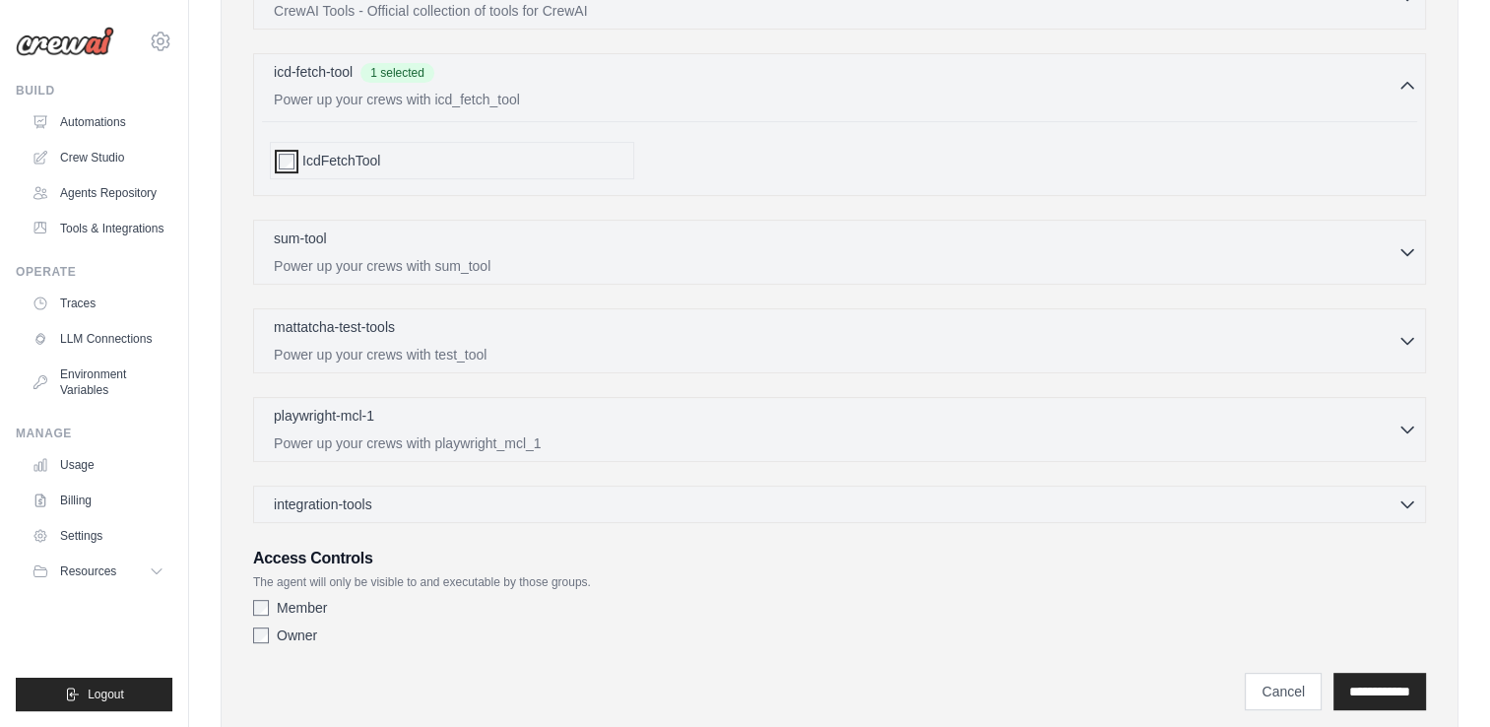
scroll to position [664, 0]
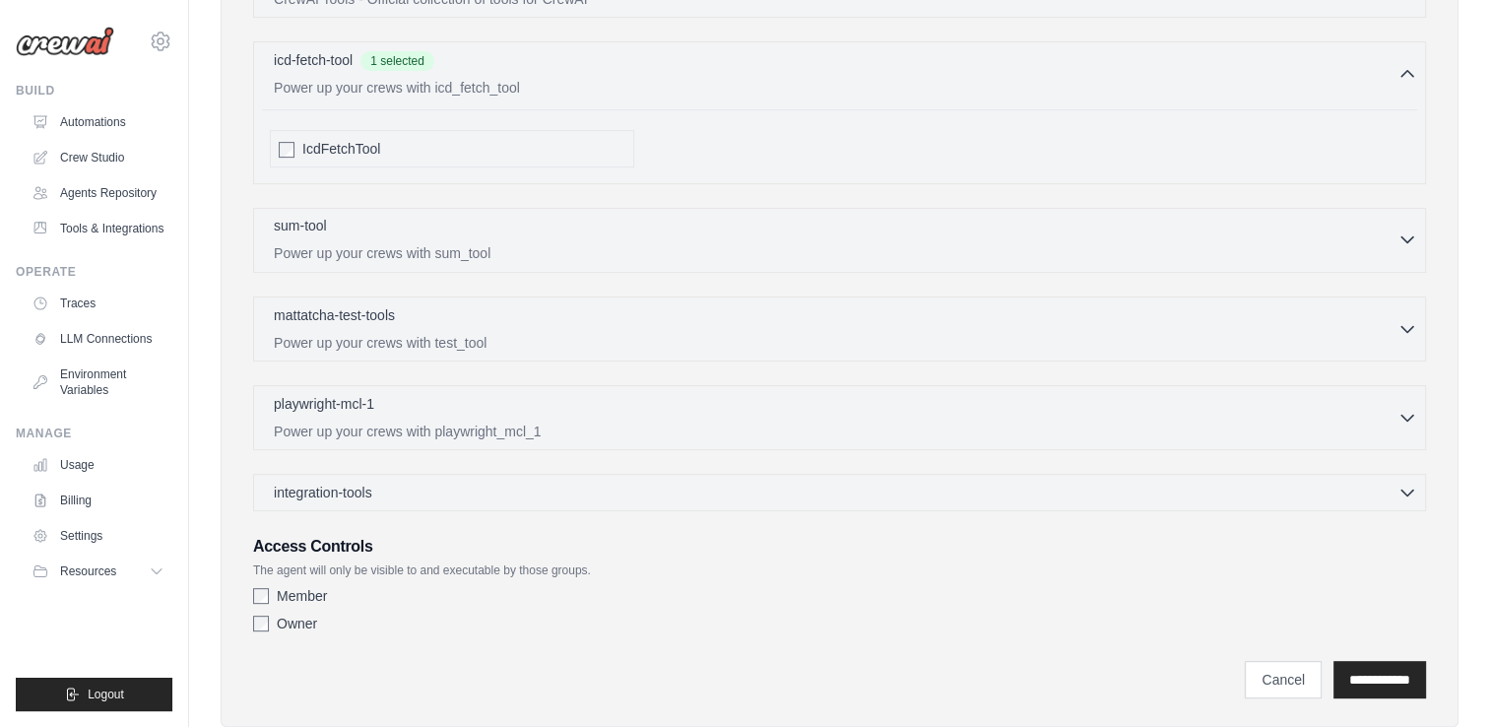
click at [757, 244] on p "Power up your crews with sum_tool" at bounding box center [835, 253] width 1123 height 20
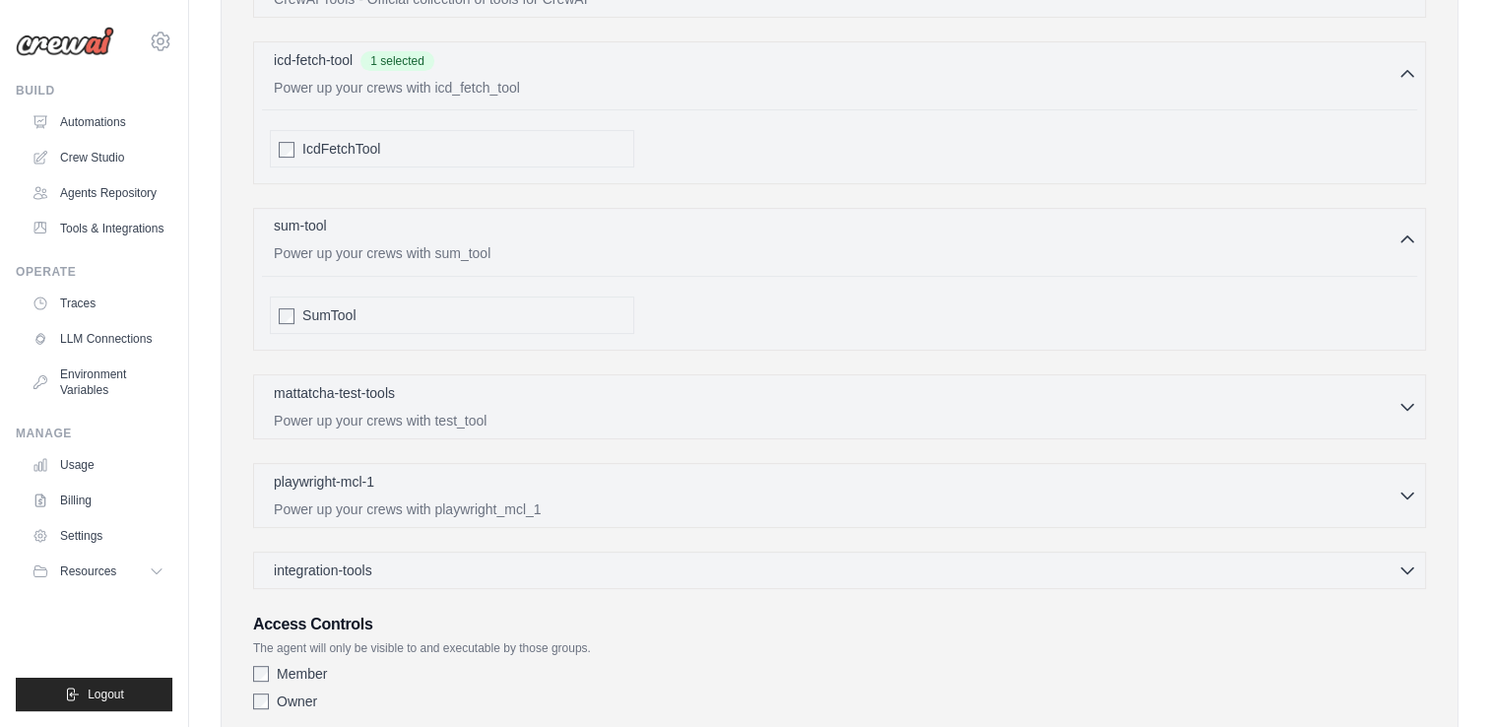
click at [757, 244] on p "Power up your crews with sum_tool" at bounding box center [835, 253] width 1123 height 20
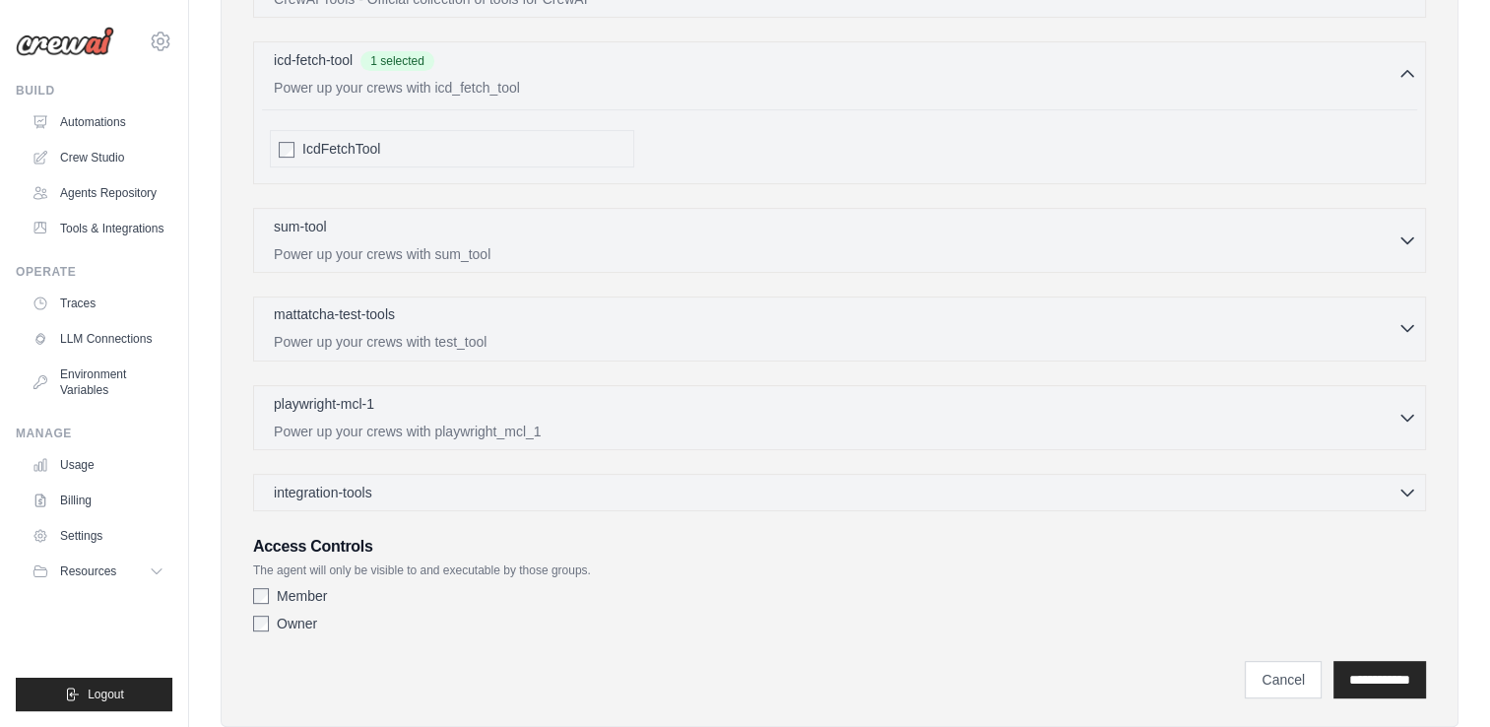
click at [663, 315] on div "mattatcha-test-tools 0 selected" at bounding box center [835, 316] width 1123 height 24
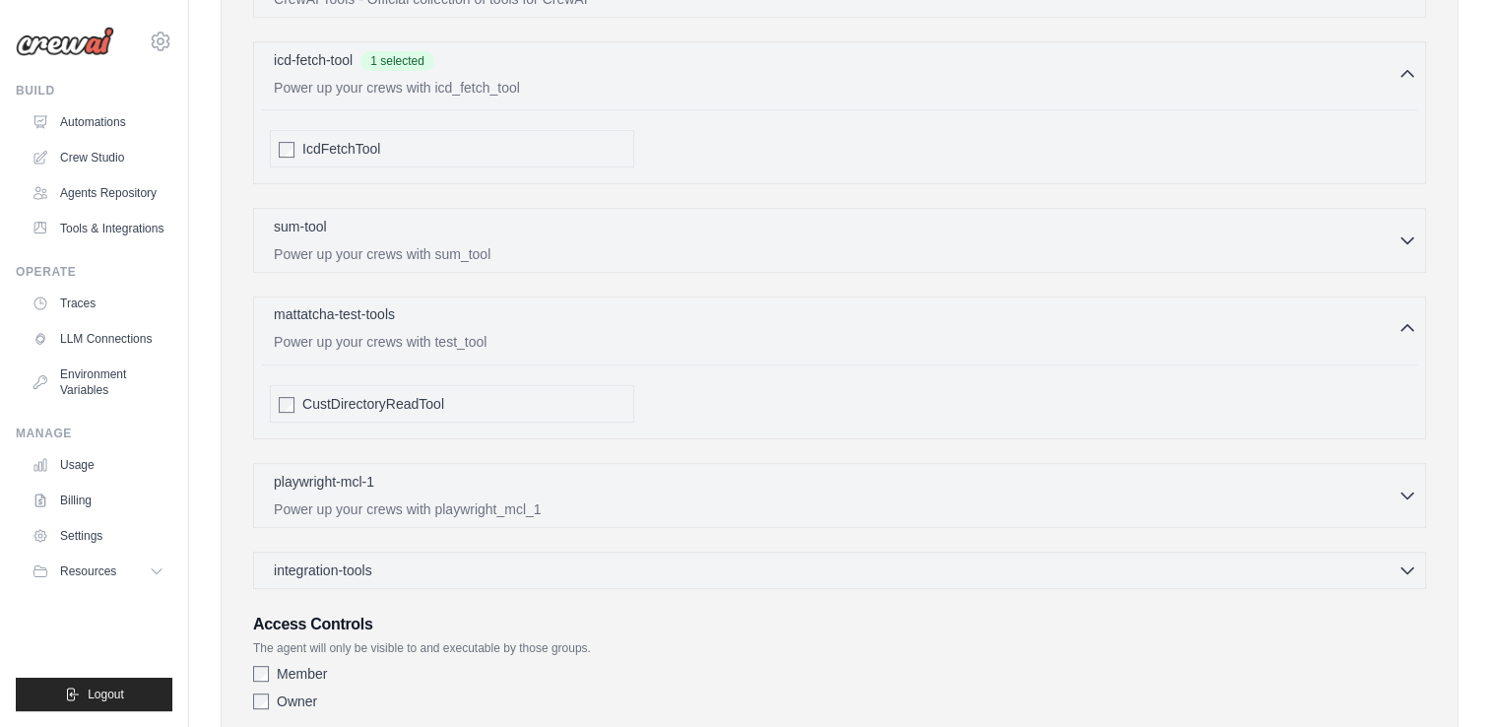
click at [663, 315] on div "mattatcha-test-tools 0 selected" at bounding box center [835, 316] width 1123 height 24
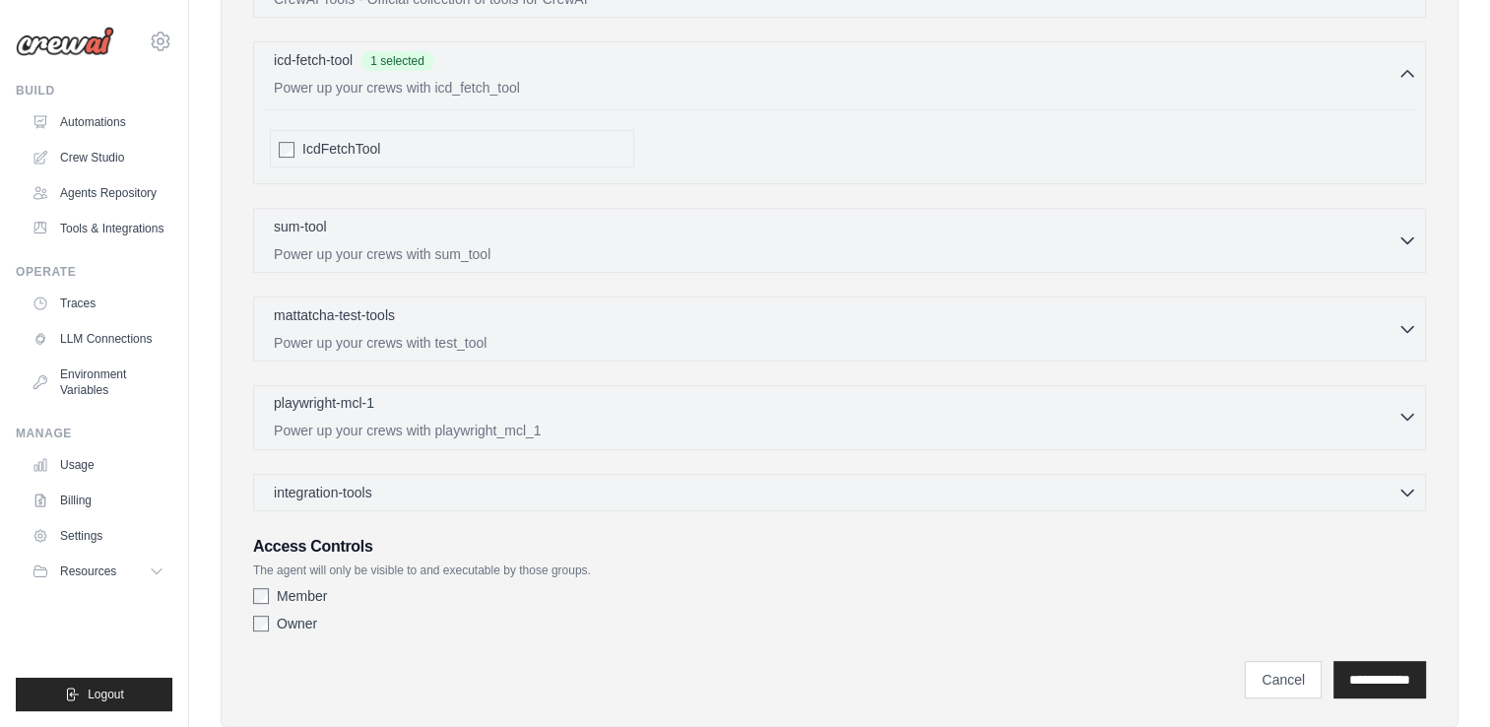
click at [657, 402] on div "playwright-mcl-1 0 selected" at bounding box center [835, 405] width 1123 height 24
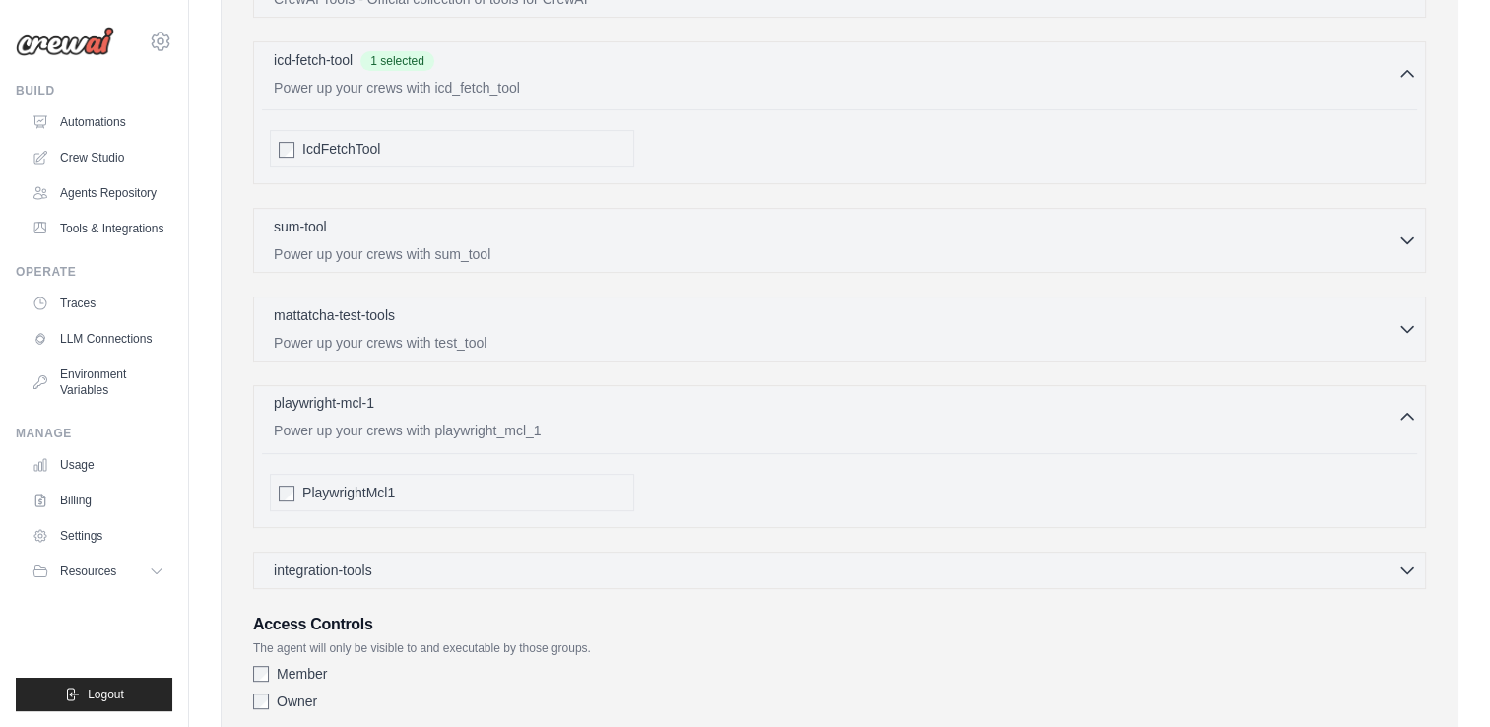
click at [847, 404] on div "playwright-mcl-1 0 selected" at bounding box center [835, 405] width 1123 height 24
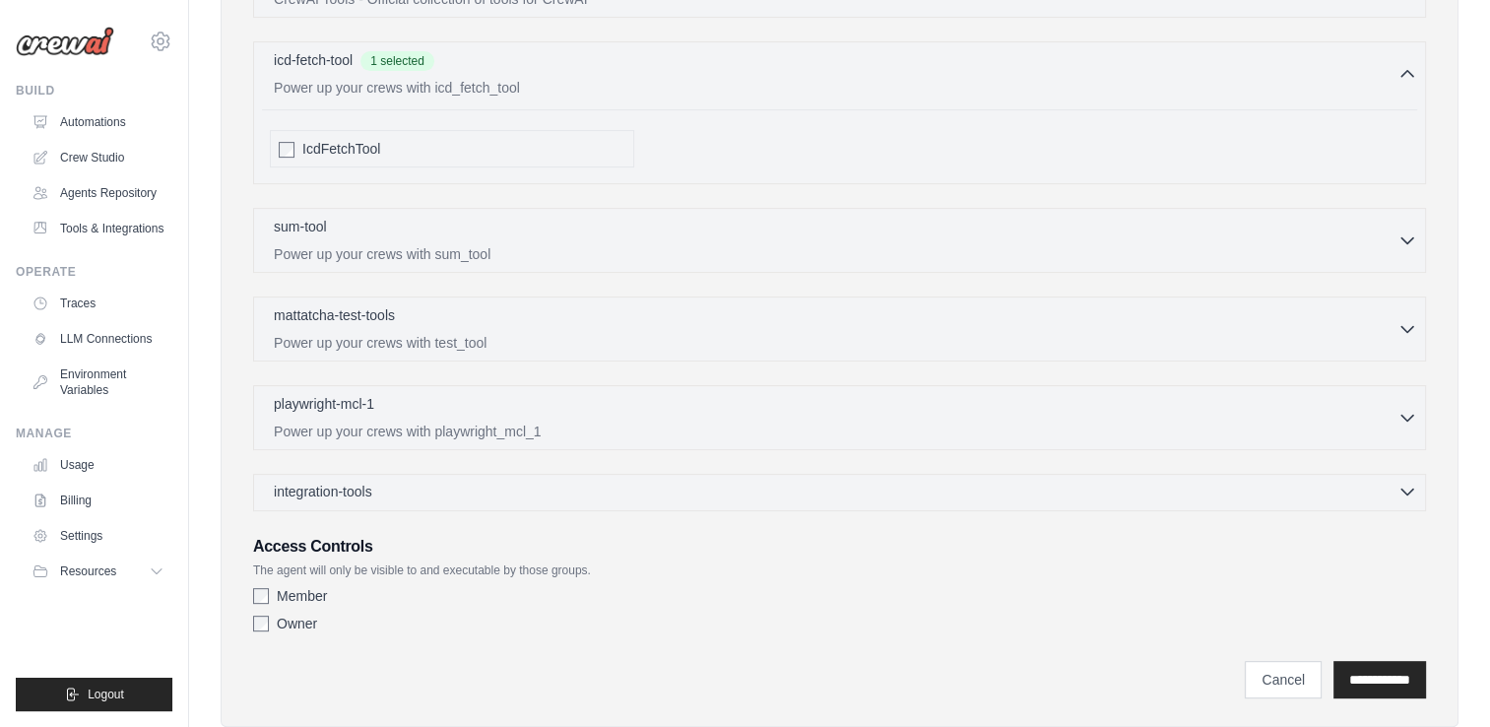
click at [878, 495] on div "integration-tools 0 selected" at bounding box center [845, 491] width 1143 height 20
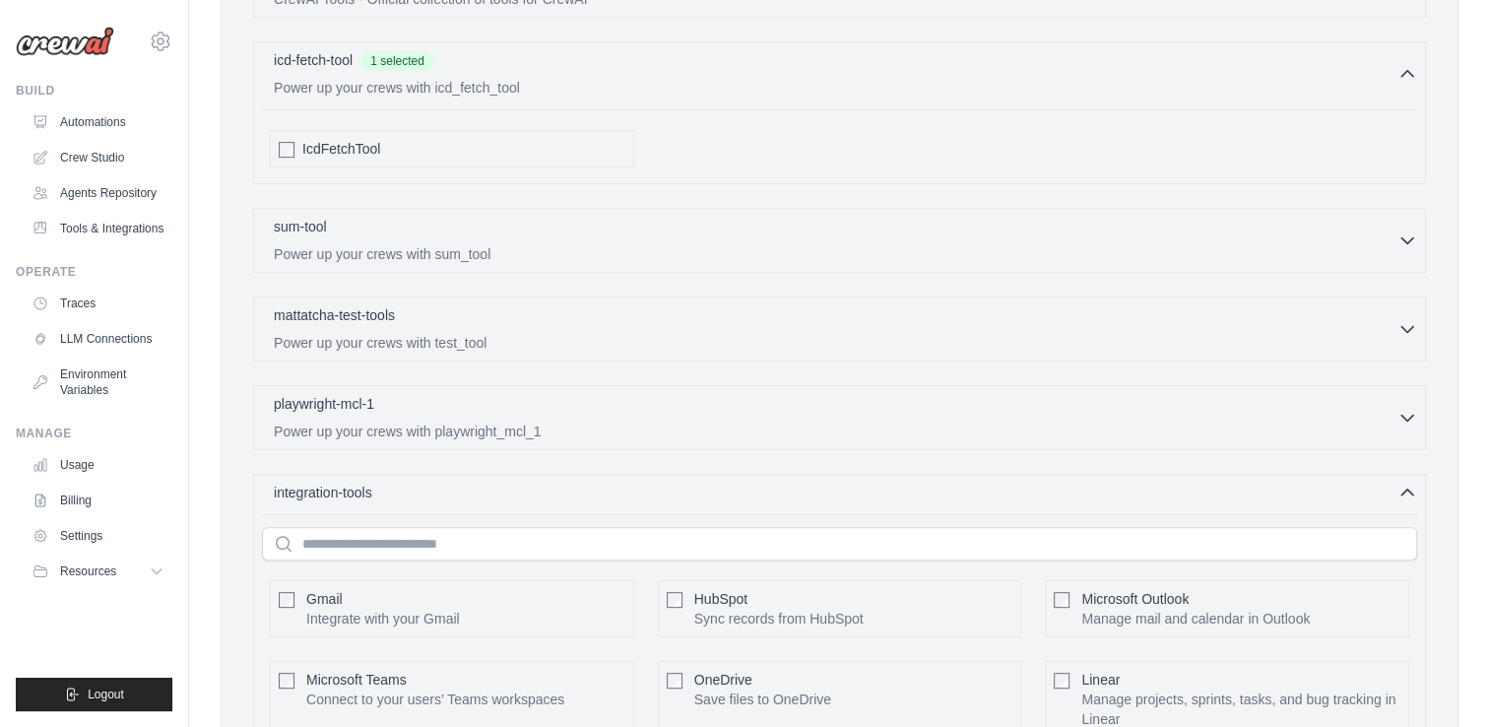
drag, startPoint x: 1399, startPoint y: 491, endPoint x: 1443, endPoint y: 474, distance: 47.7
click at [1400, 490] on icon "button" at bounding box center [1407, 492] width 20 height 20
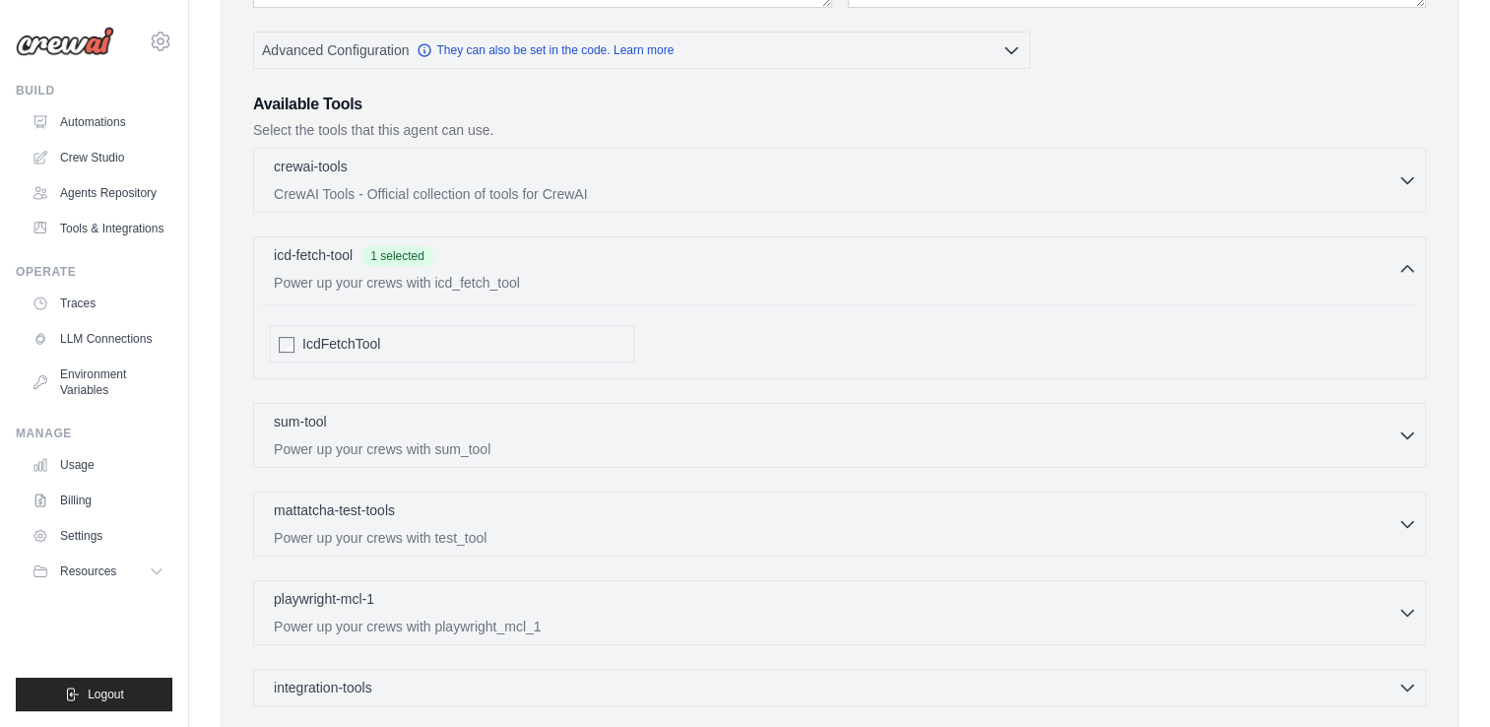
scroll to position [409, 0]
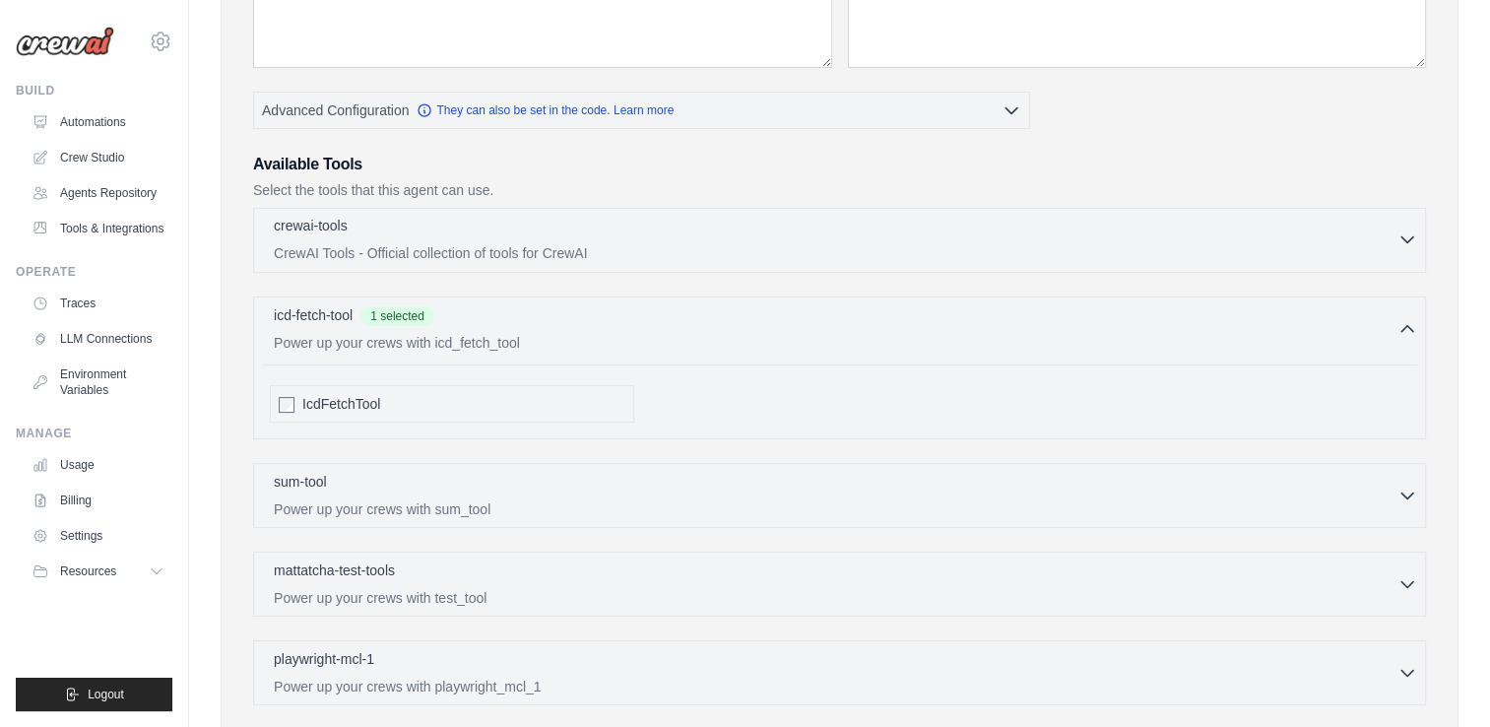
click at [581, 222] on div "crewai-tools 0 selected" at bounding box center [835, 228] width 1123 height 24
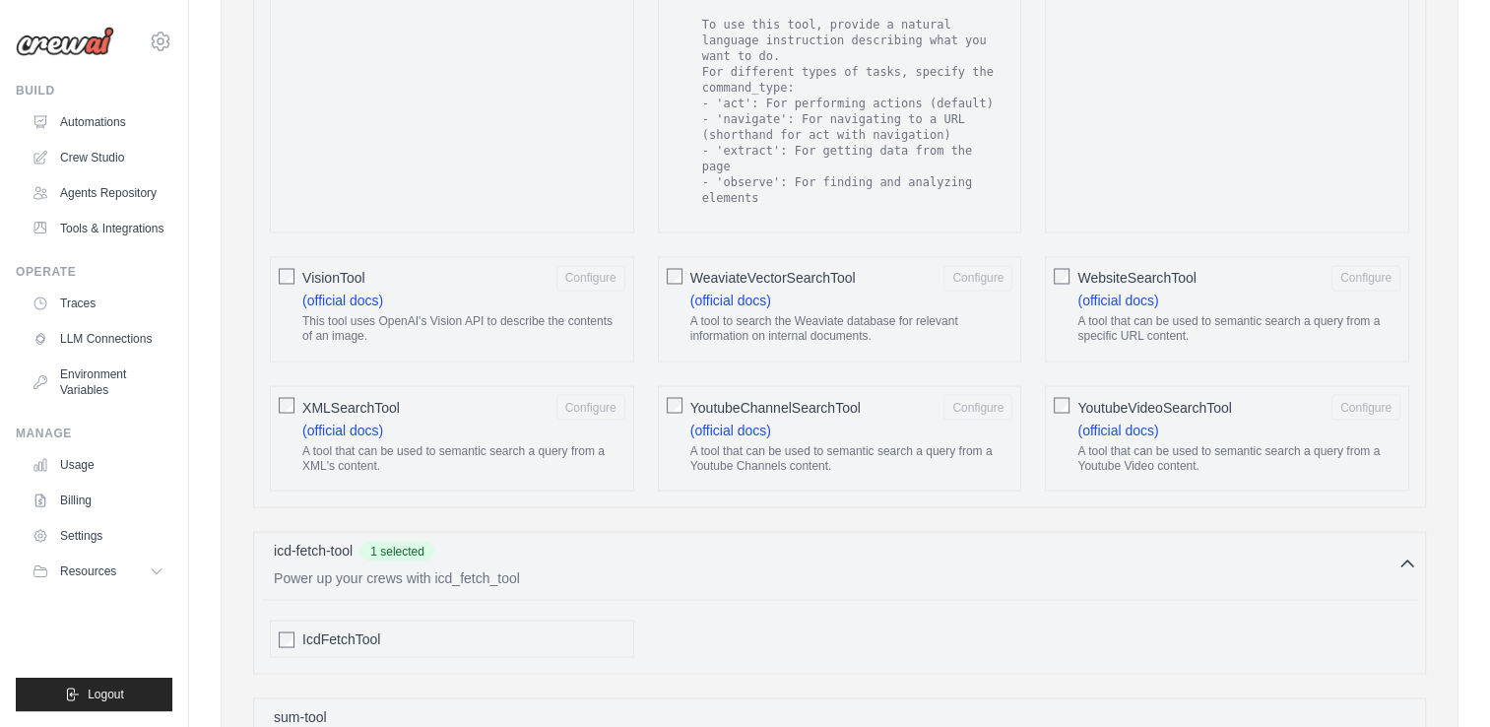
scroll to position [3851, 0]
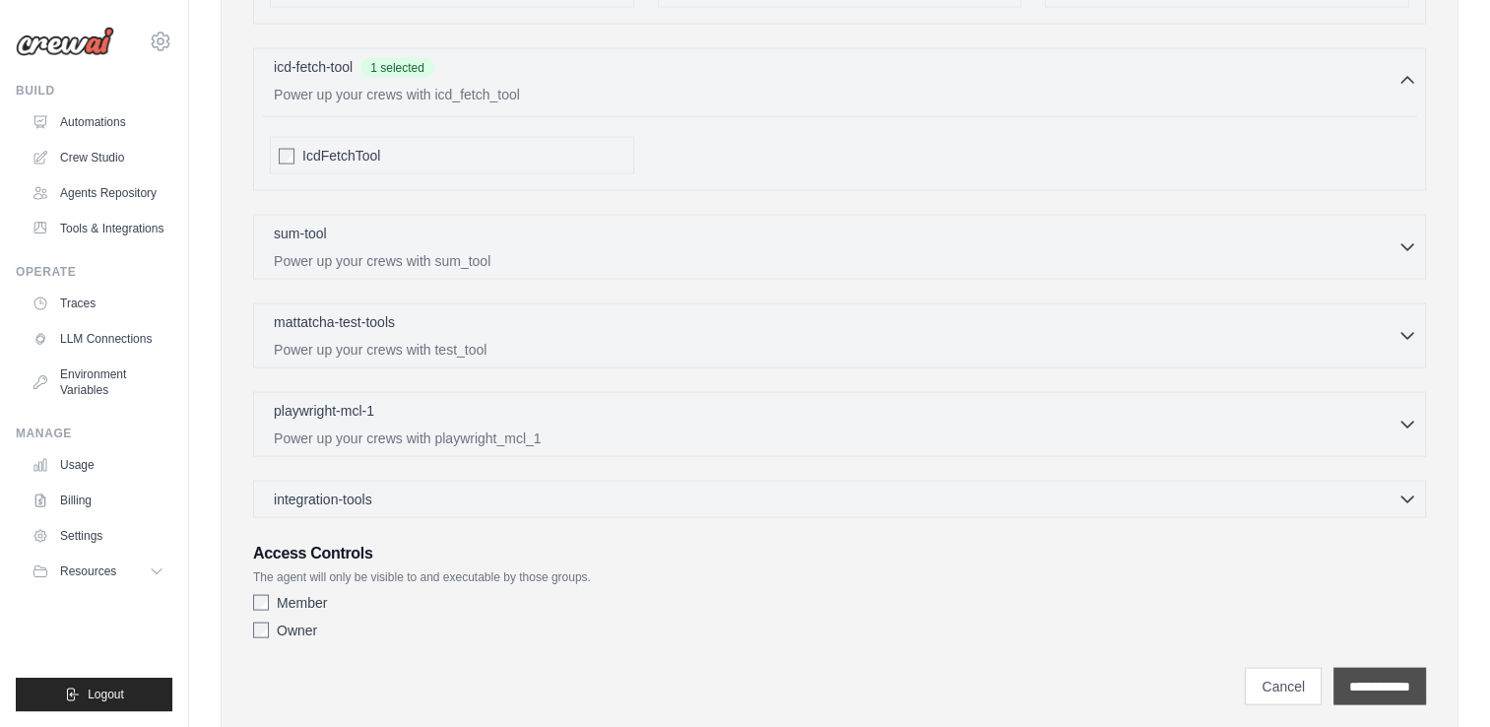
click at [1396, 667] on input "**********" at bounding box center [1379, 685] width 93 height 37
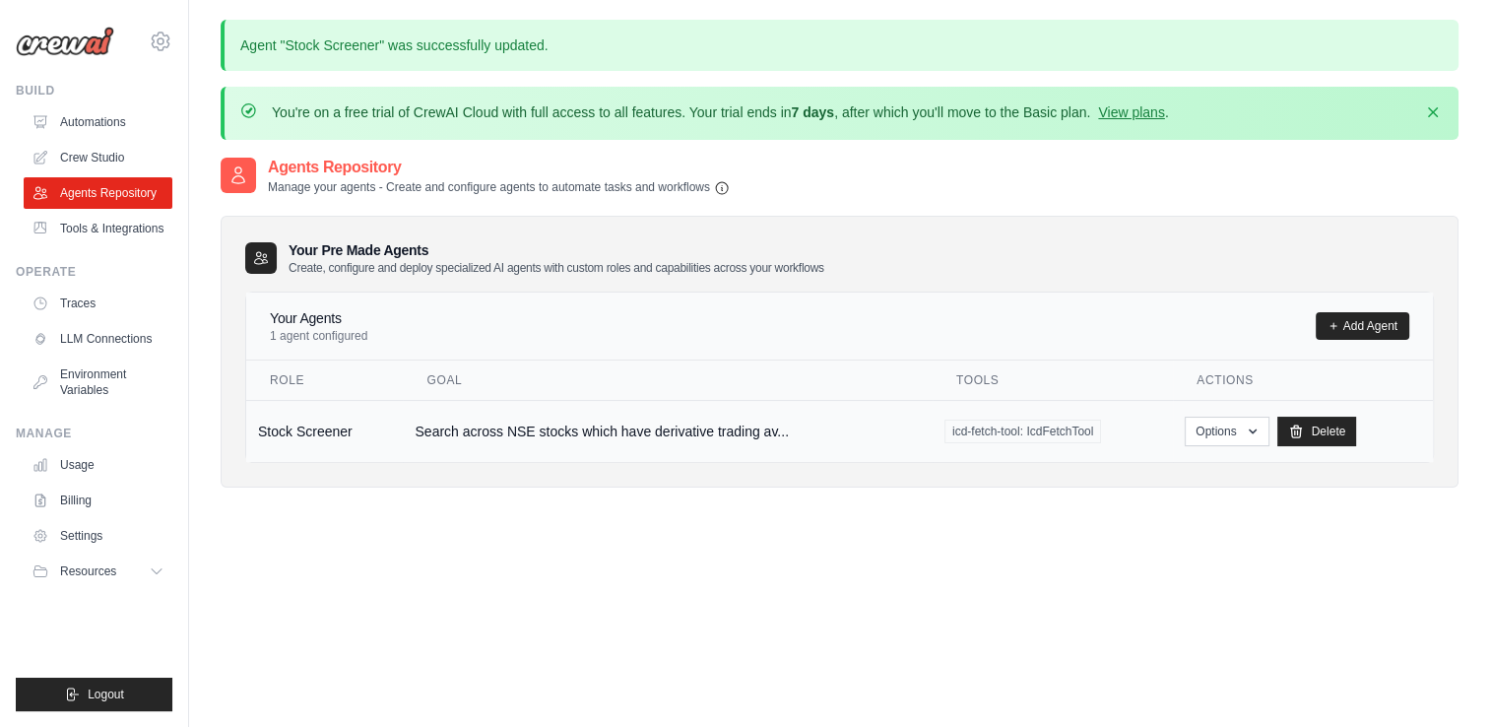
click at [1081, 431] on span "icd-fetch-tool: IcdFetchTool" at bounding box center [1022, 431] width 157 height 24
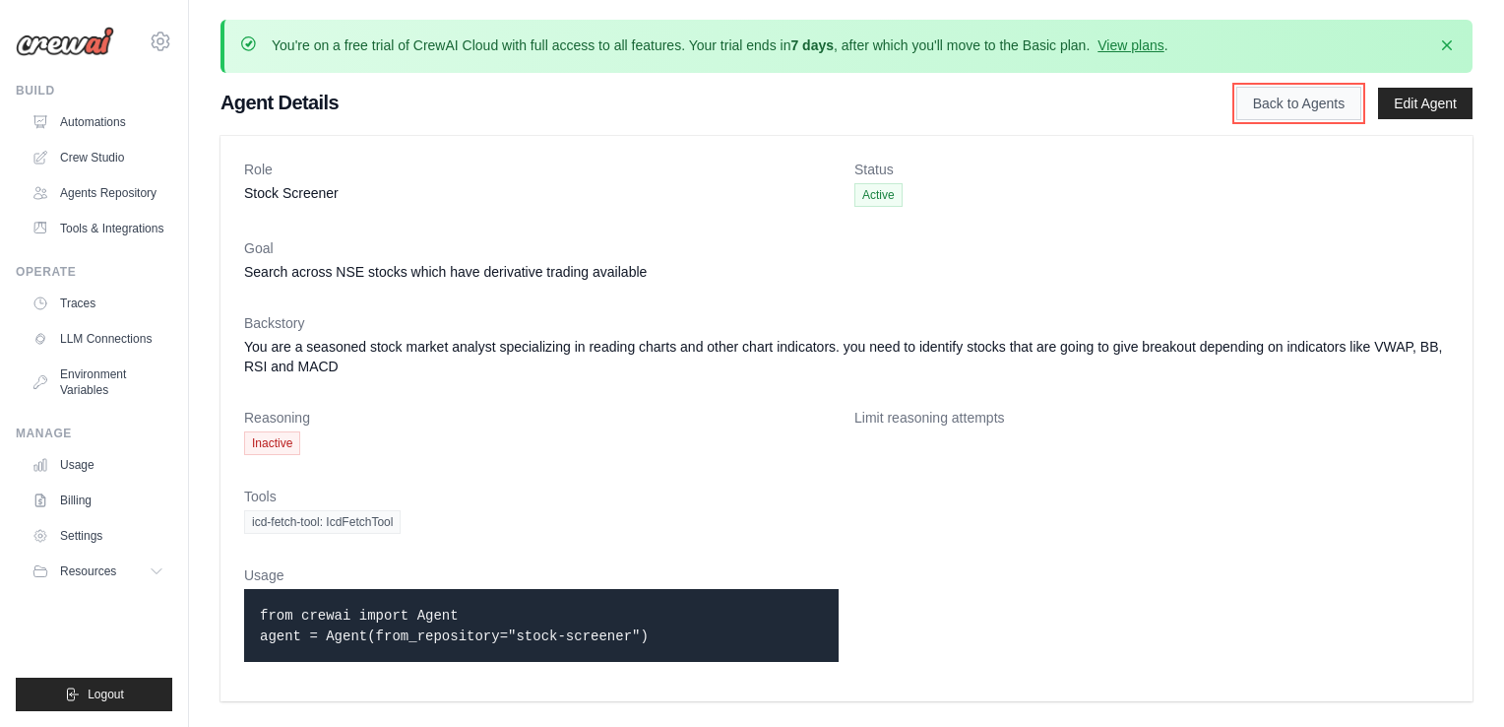
click at [1298, 100] on link "Back to Agents" at bounding box center [1299, 103] width 125 height 33
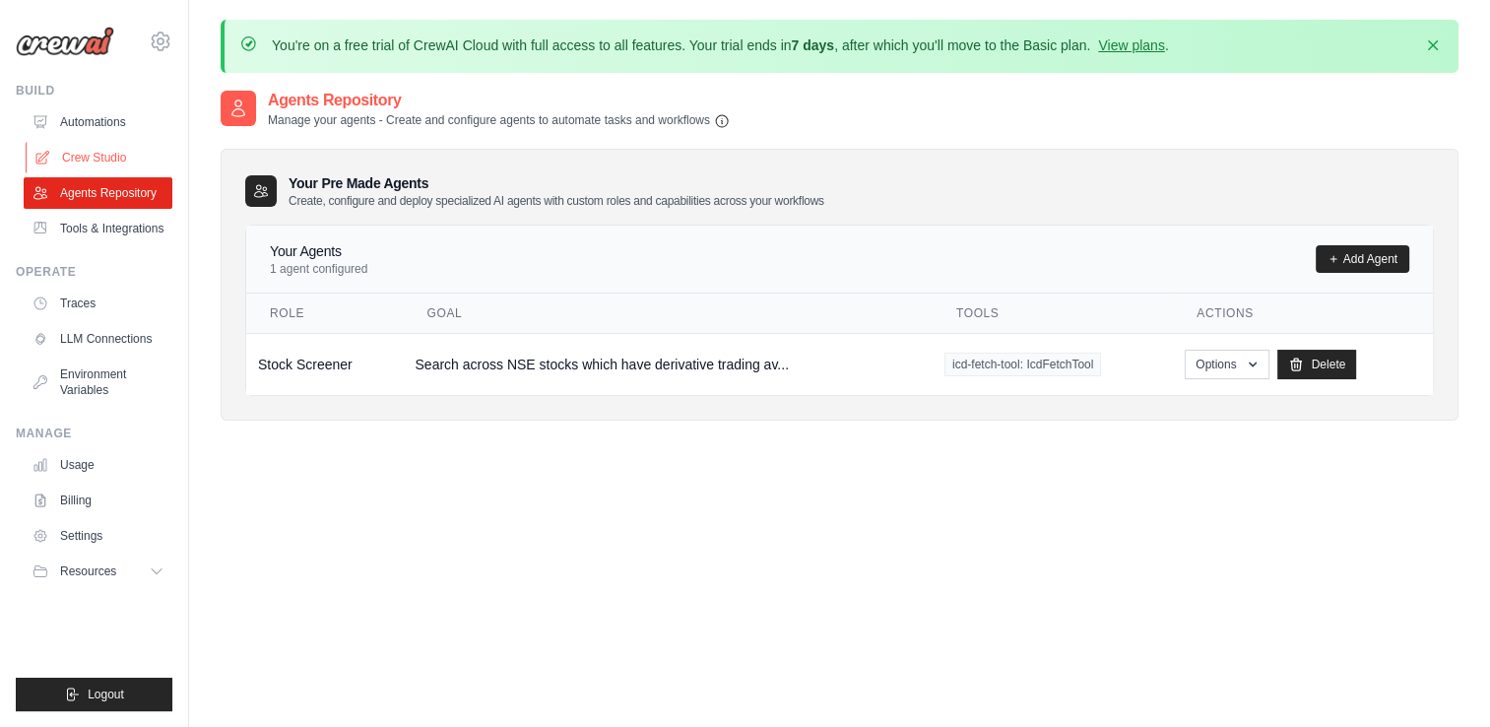
click at [114, 163] on link "Crew Studio" at bounding box center [100, 158] width 149 height 32
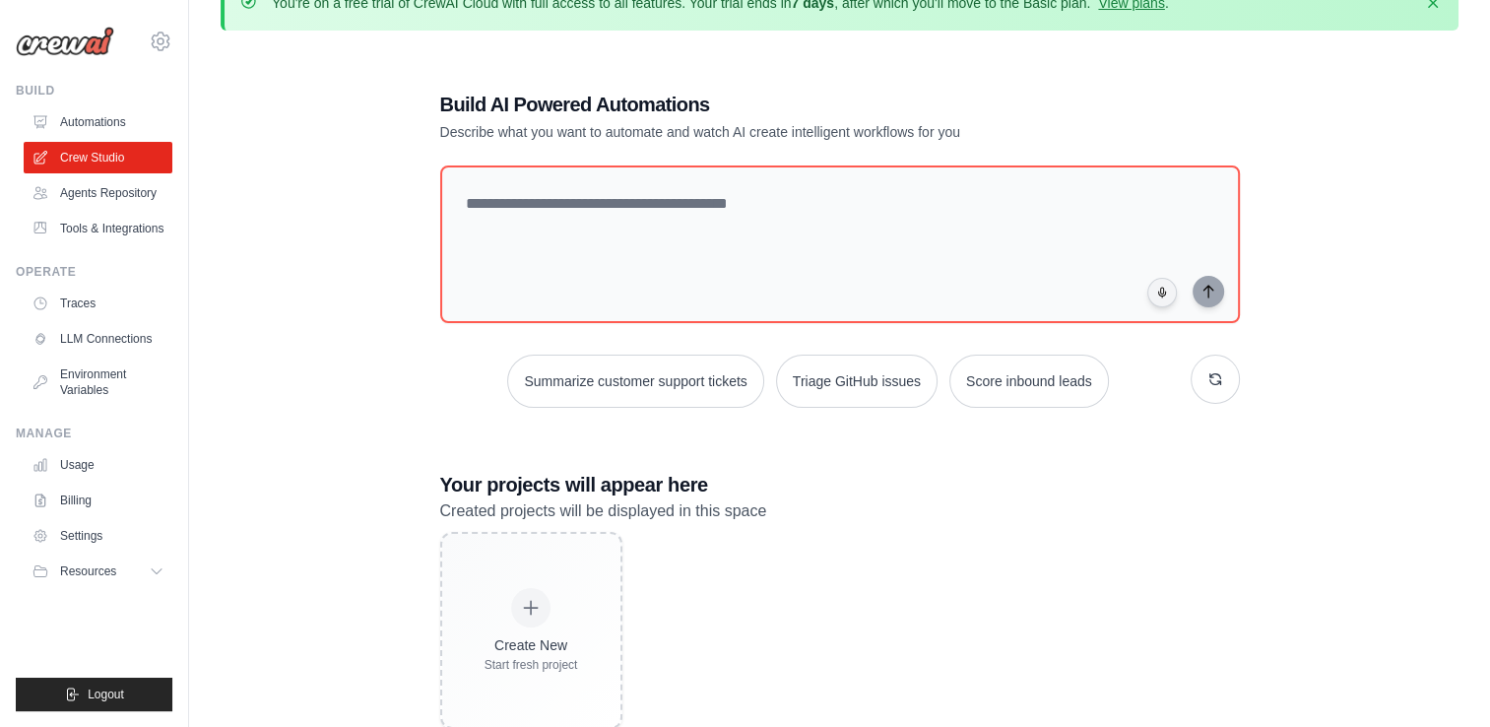
scroll to position [10, 0]
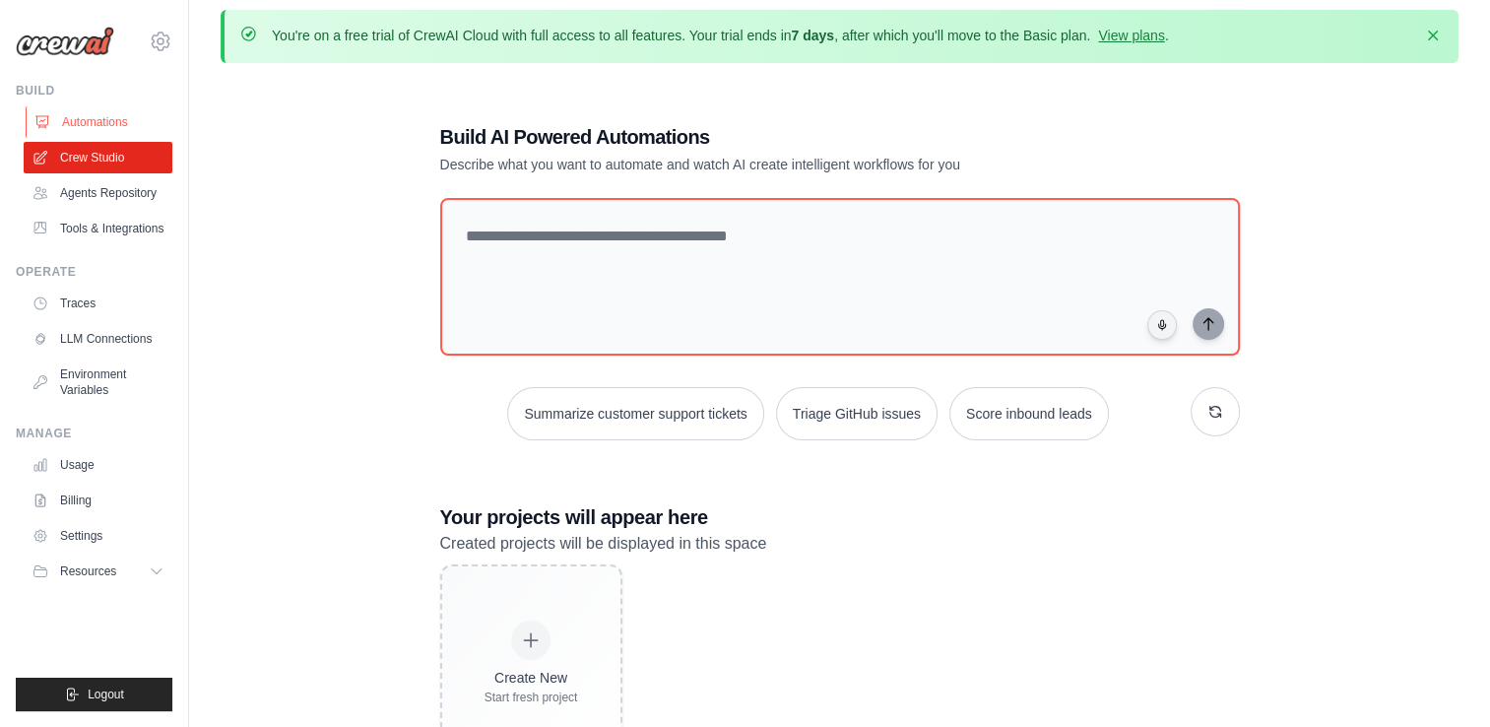
click at [107, 124] on link "Automations" at bounding box center [100, 122] width 149 height 32
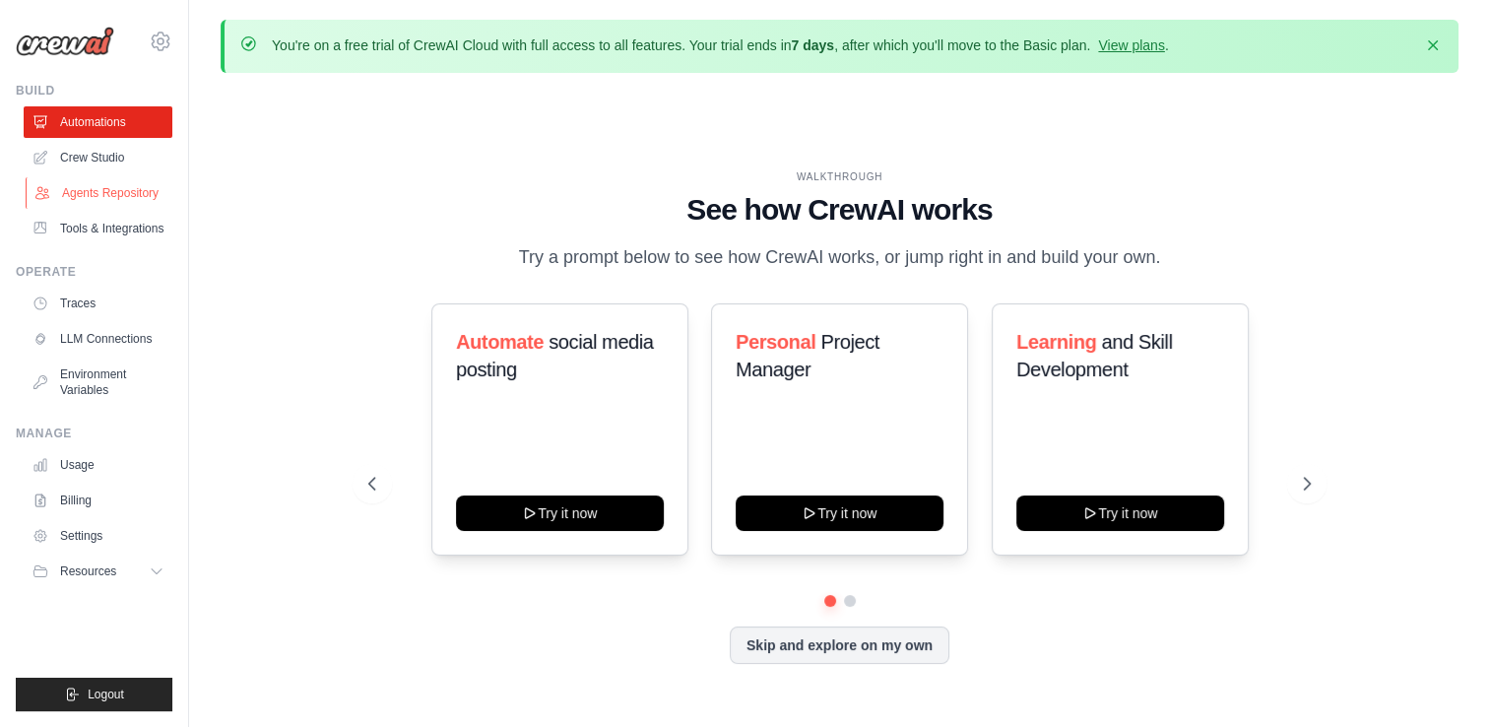
click at [118, 191] on link "Agents Repository" at bounding box center [100, 193] width 149 height 32
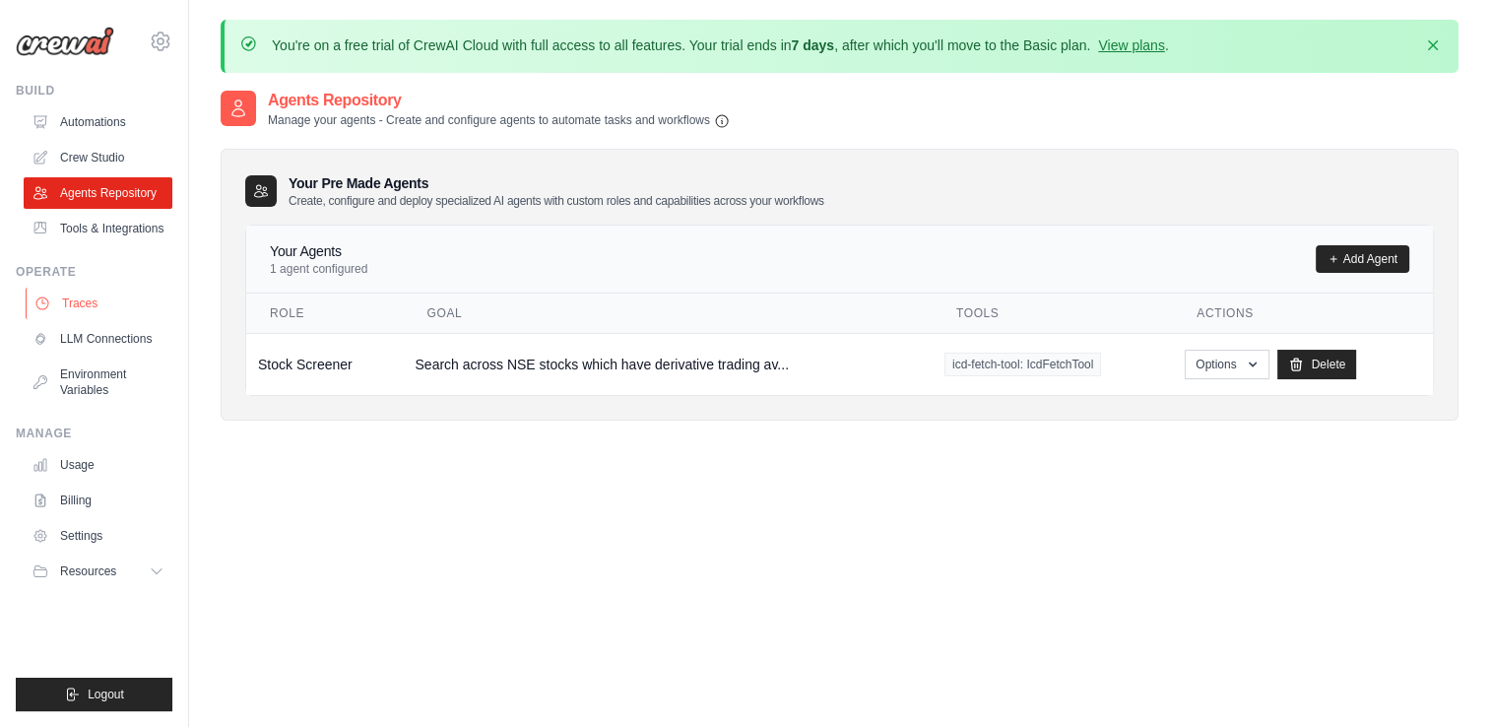
click at [83, 301] on link "Traces" at bounding box center [100, 303] width 149 height 32
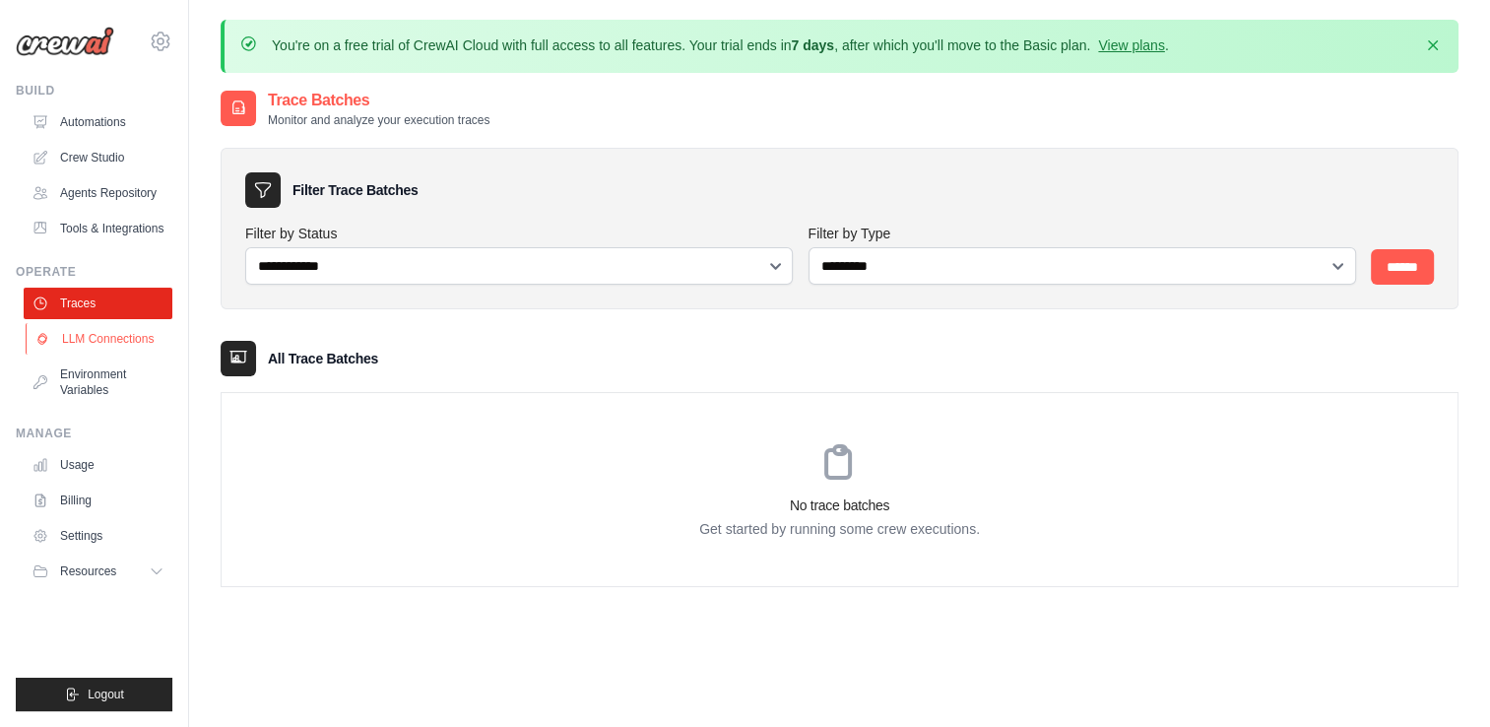
click at [90, 338] on link "LLM Connections" at bounding box center [100, 339] width 149 height 32
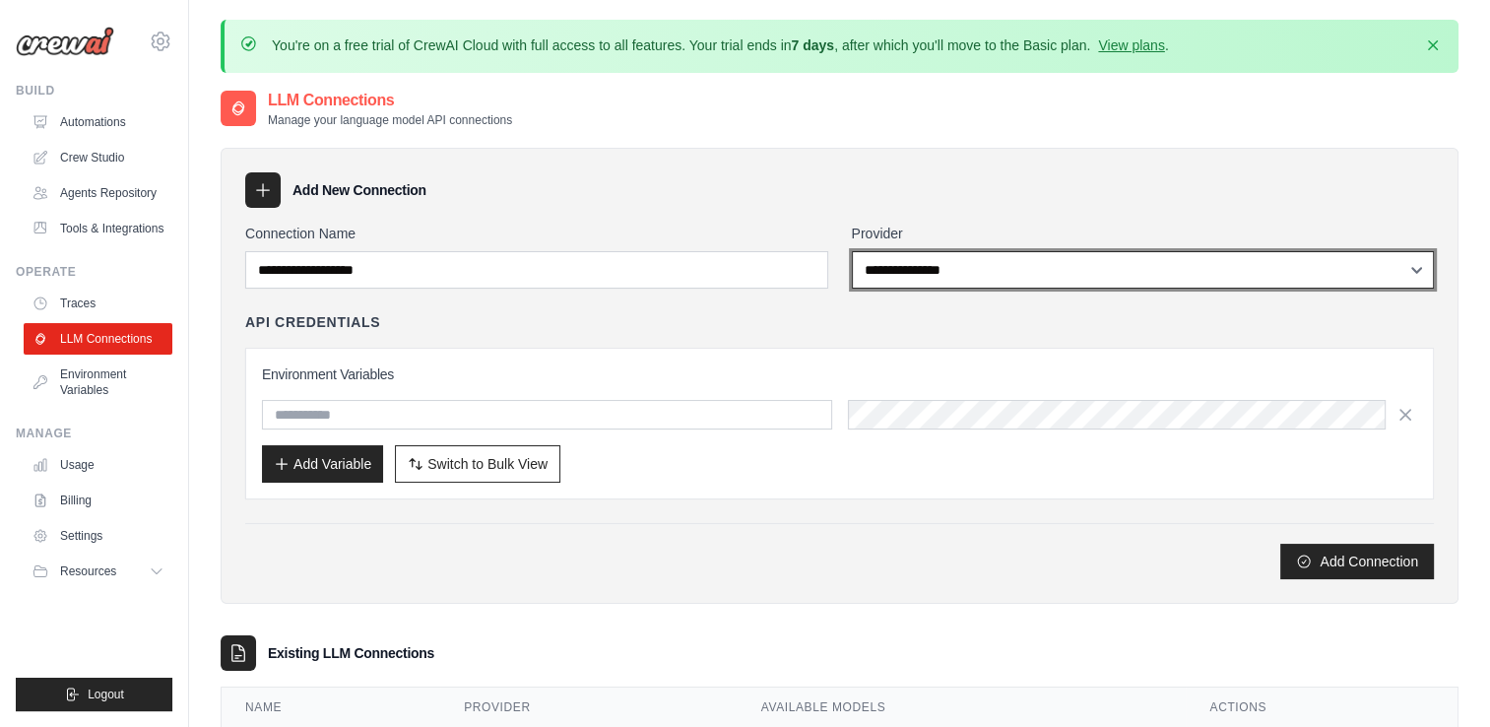
click at [1102, 256] on select "**********" at bounding box center [1143, 269] width 583 height 37
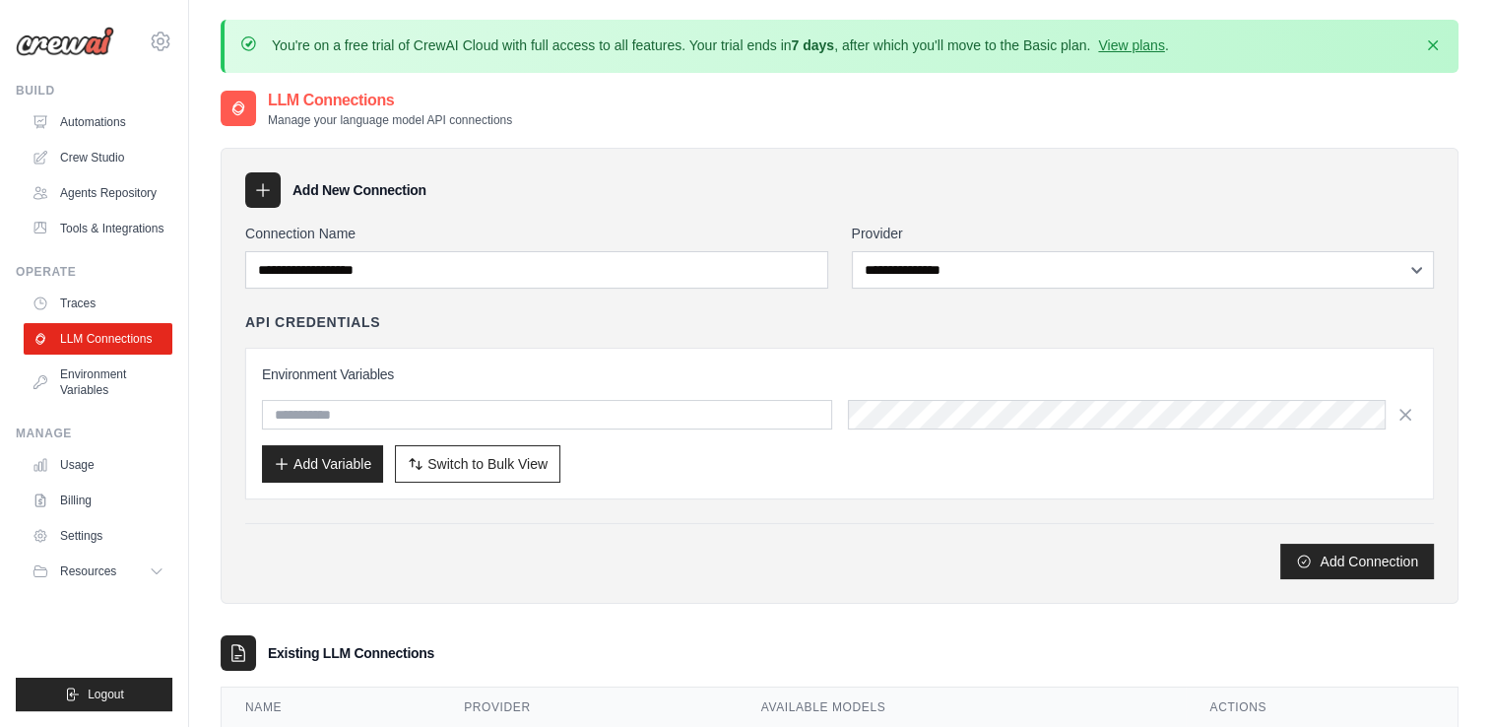
click at [1096, 172] on div "Add New Connection" at bounding box center [839, 189] width 1188 height 35
click at [161, 37] on icon at bounding box center [161, 42] width 24 height 24
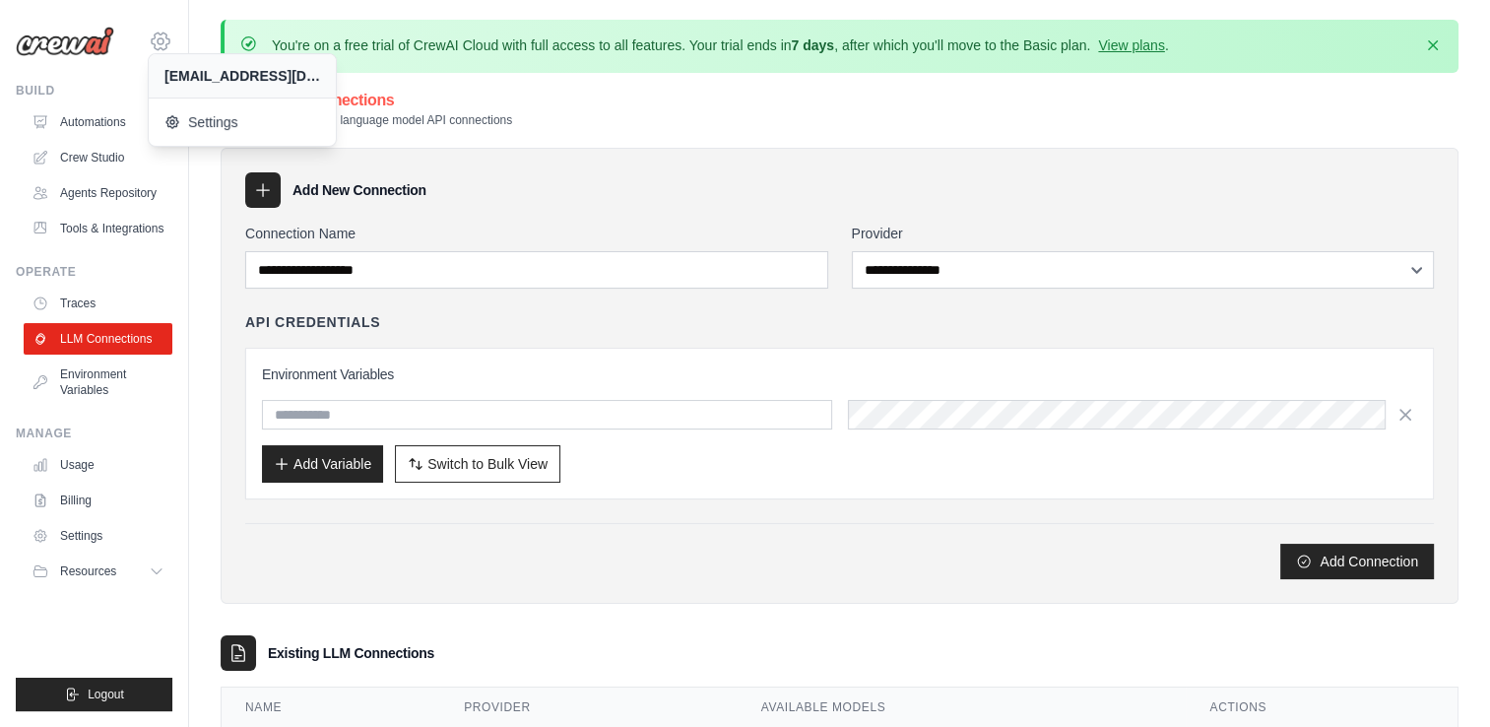
click at [161, 37] on icon at bounding box center [161, 42] width 24 height 24
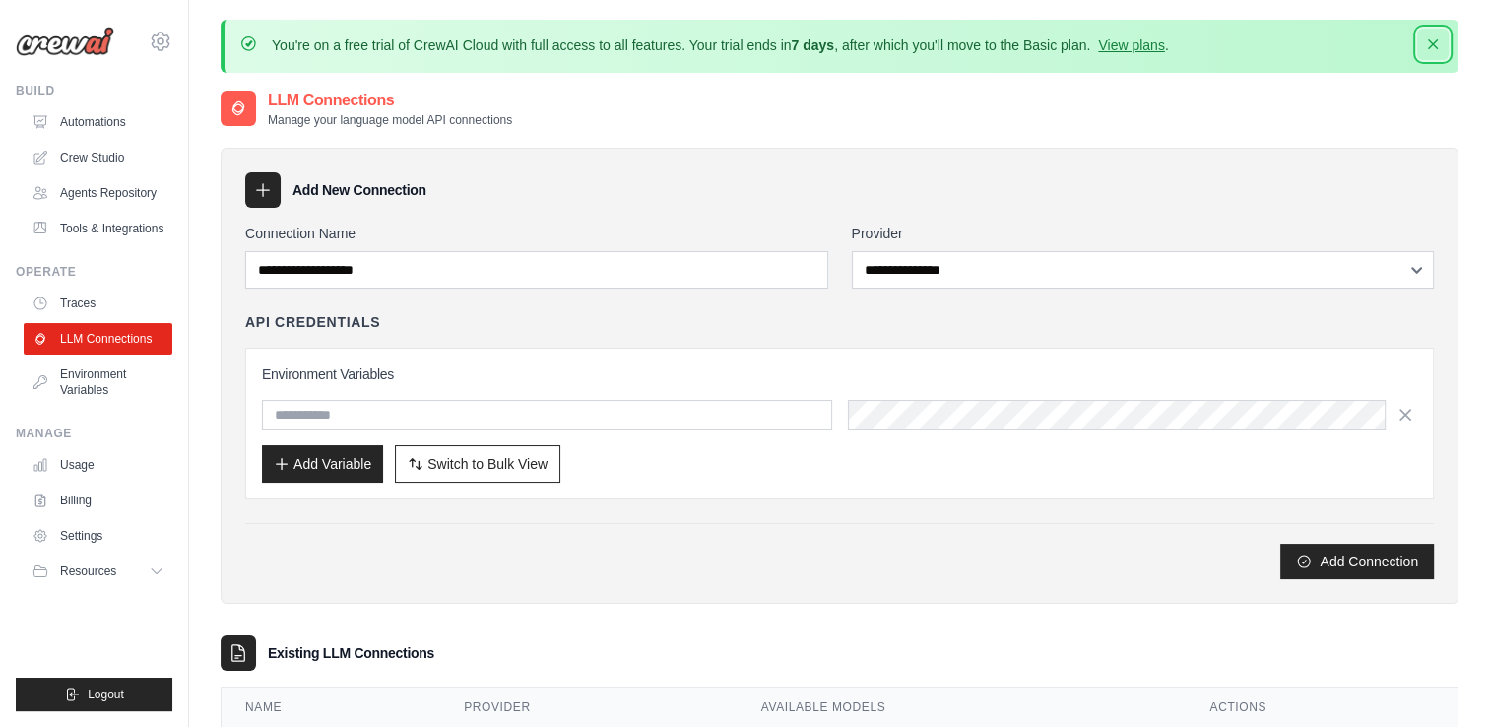
click at [1433, 43] on icon "button" at bounding box center [1433, 44] width 10 height 10
